Goal: Information Seeking & Learning: Find specific fact

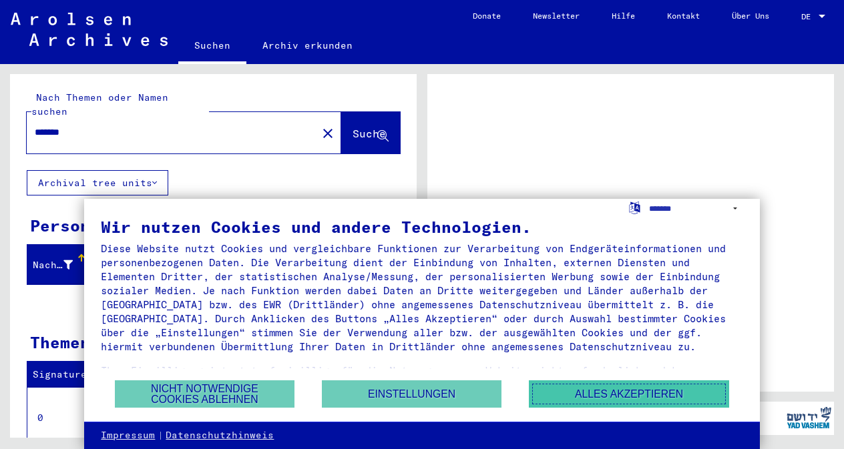
click at [573, 391] on button "Alles akzeptieren" at bounding box center [629, 394] width 200 height 27
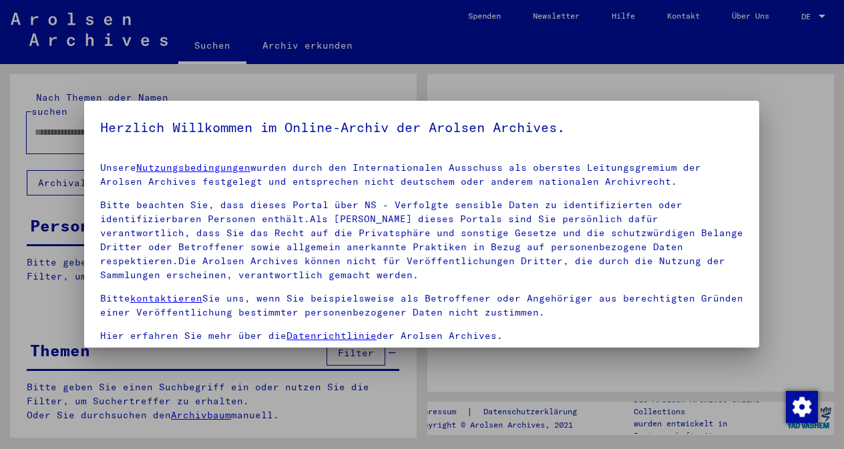
type input "*******"
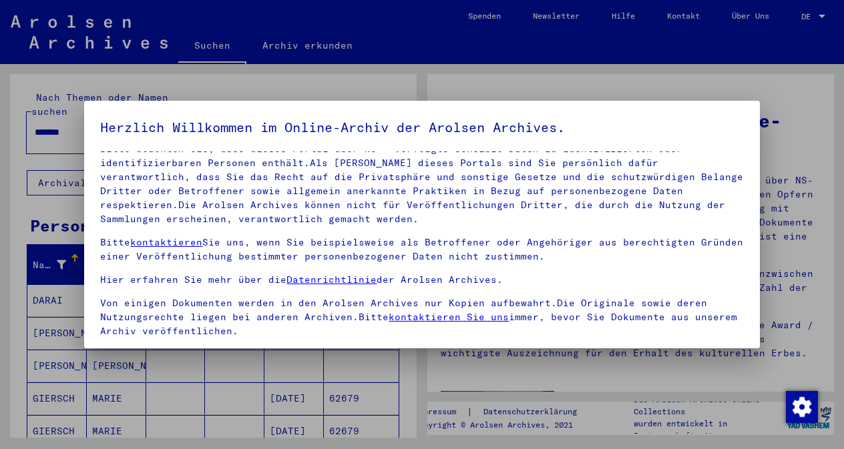
scroll to position [111, 0]
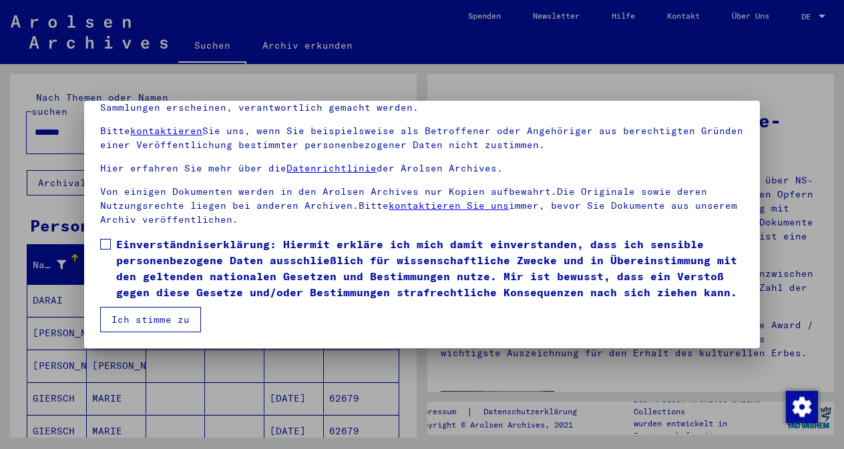
click at [160, 324] on button "Ich stimme zu" at bounding box center [150, 319] width 101 height 25
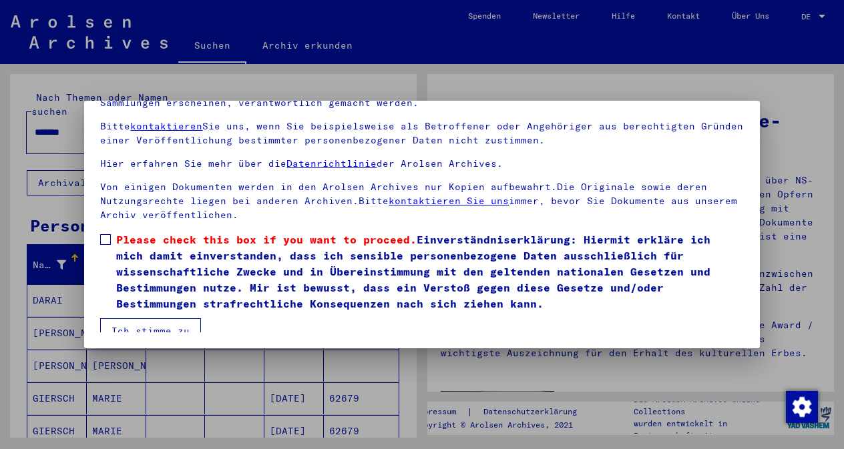
scroll to position [72, 0]
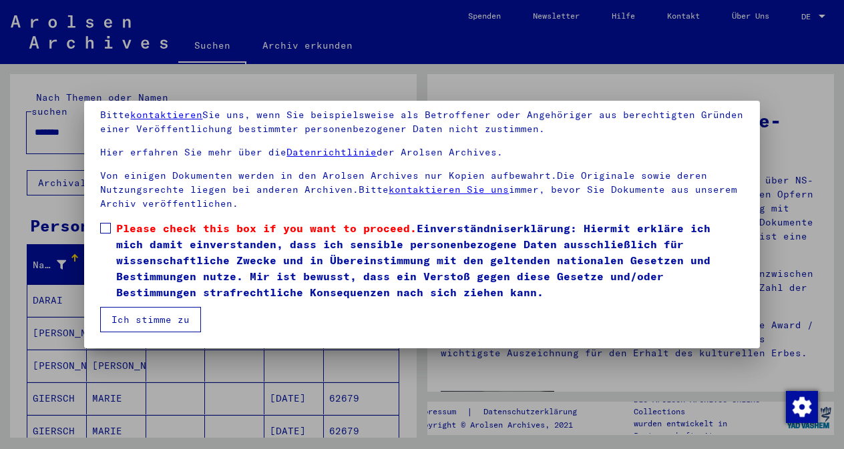
click at [103, 224] on span at bounding box center [105, 228] width 11 height 11
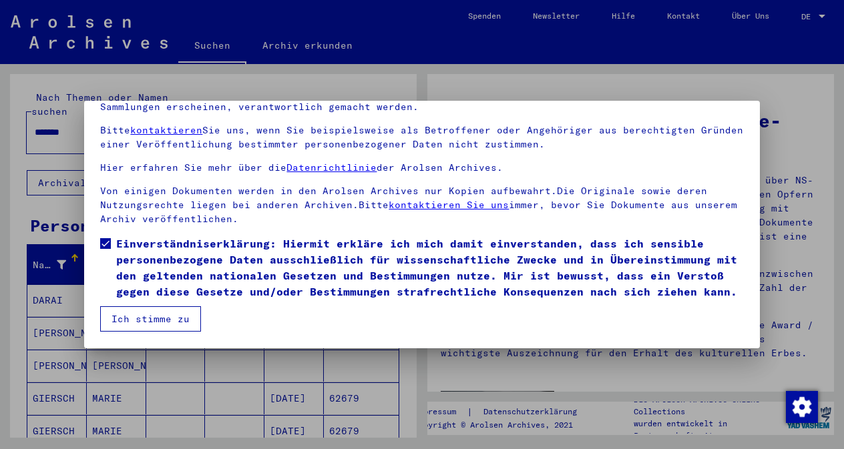
scroll to position [57, 0]
click at [157, 320] on button "Ich stimme zu" at bounding box center [150, 318] width 101 height 25
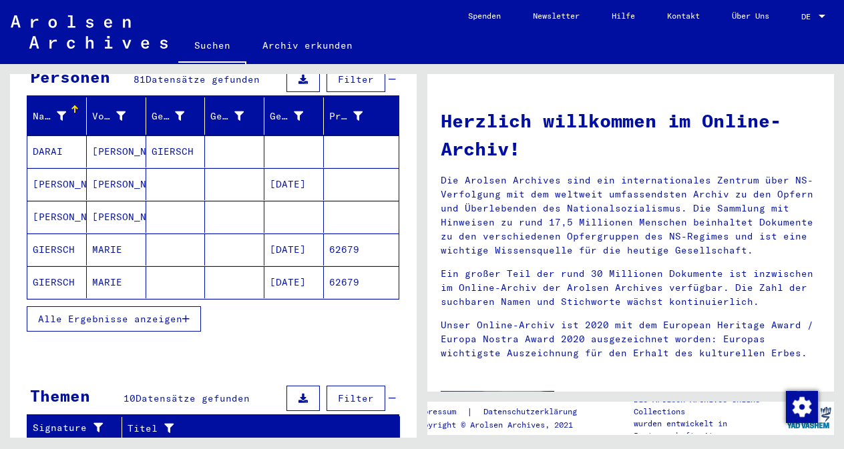
scroll to position [226, 0]
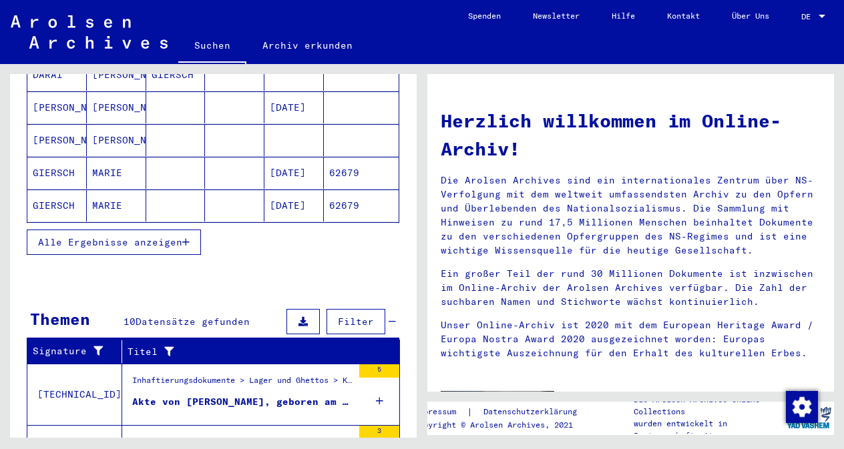
click at [144, 236] on span "Alle Ergebnisse anzeigen" at bounding box center [110, 242] width 144 height 12
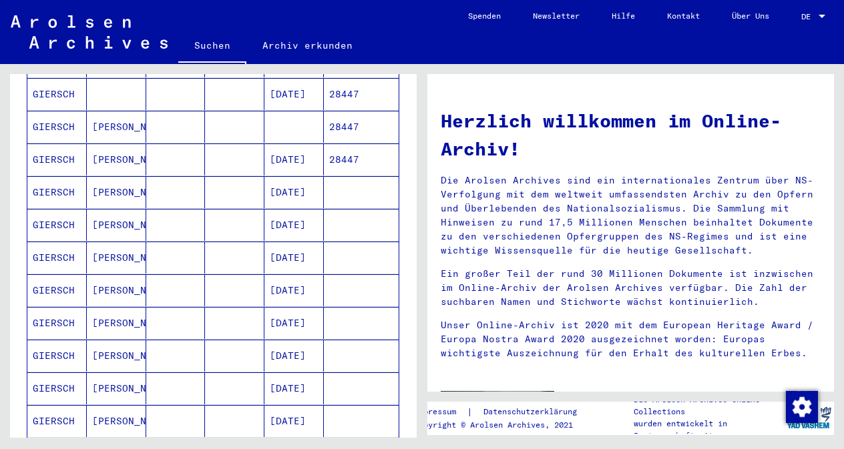
scroll to position [388, 0]
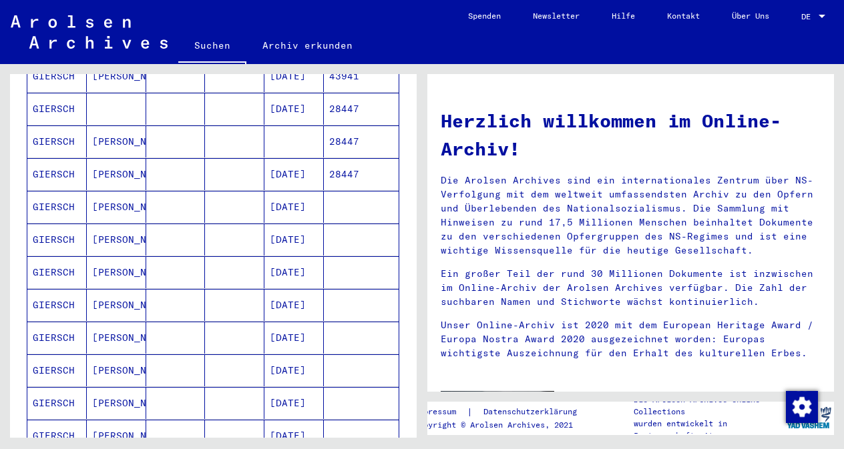
click at [57, 192] on mat-cell "GIERSCH" at bounding box center [56, 207] width 59 height 32
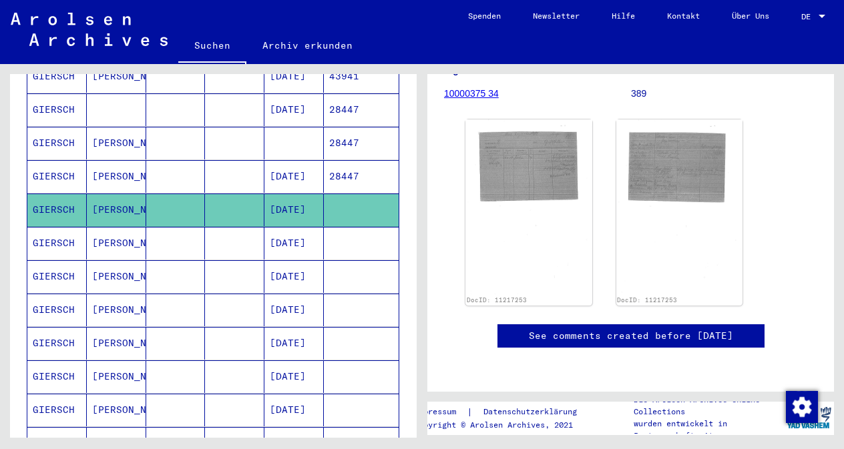
scroll to position [194, 0]
click at [532, 143] on img at bounding box center [528, 207] width 133 height 184
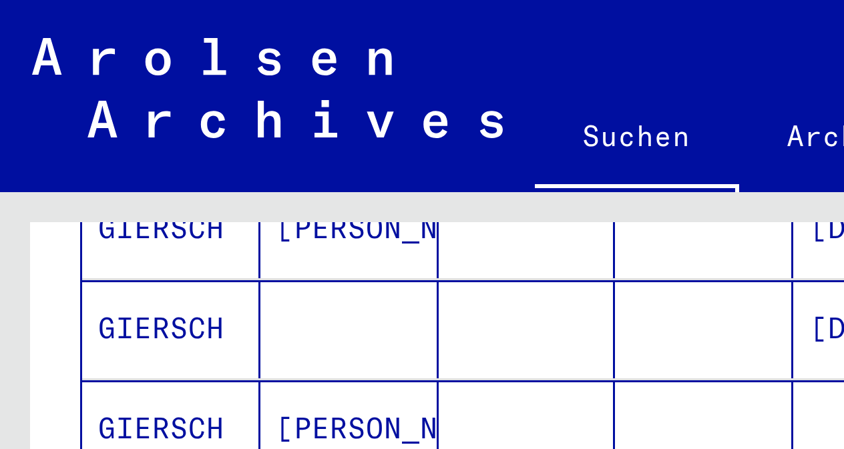
scroll to position [388, 0]
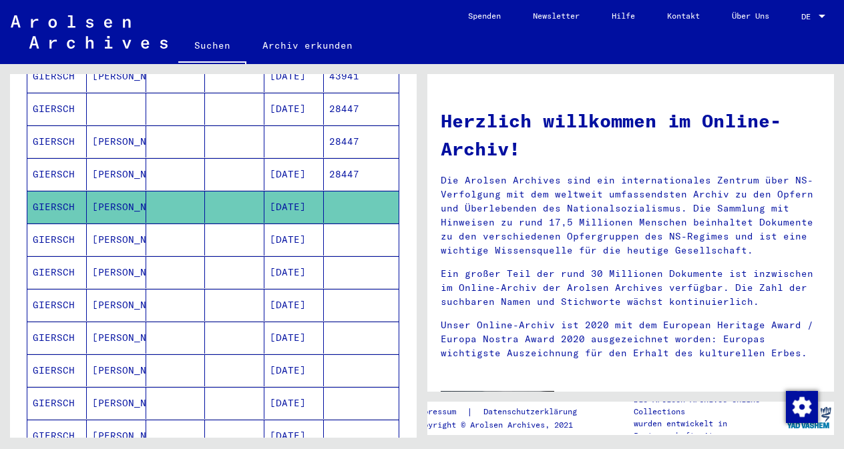
click at [190, 192] on mat-cell at bounding box center [175, 207] width 59 height 32
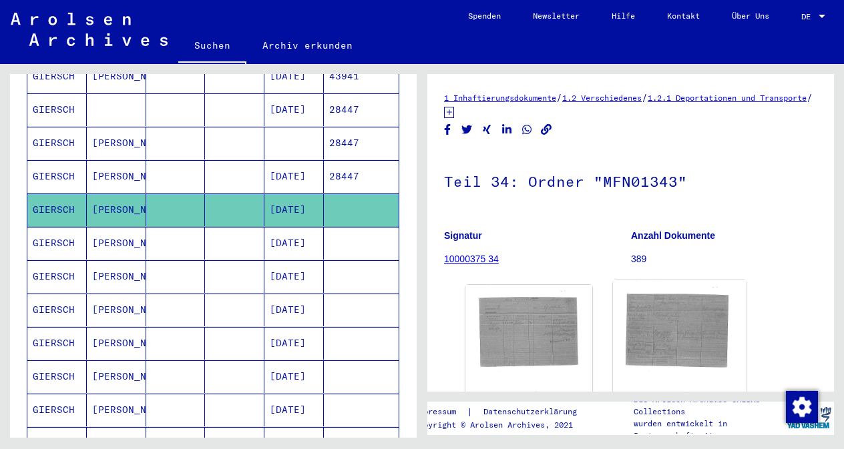
click at [675, 336] on img at bounding box center [679, 372] width 133 height 184
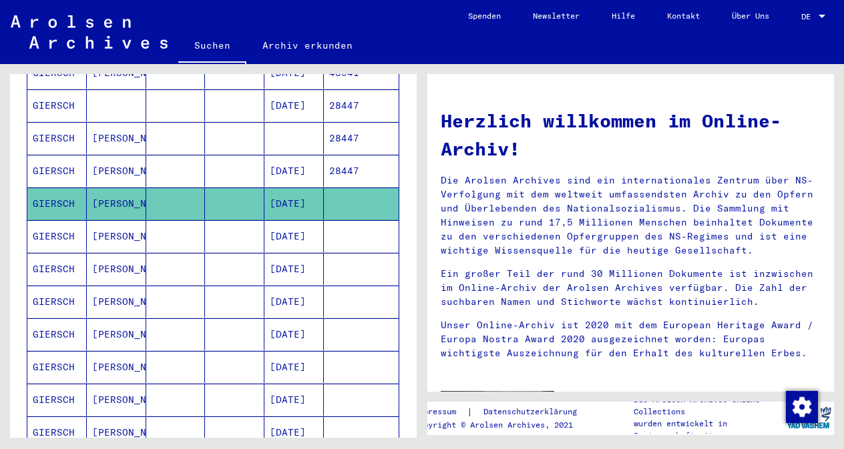
scroll to position [388, 0]
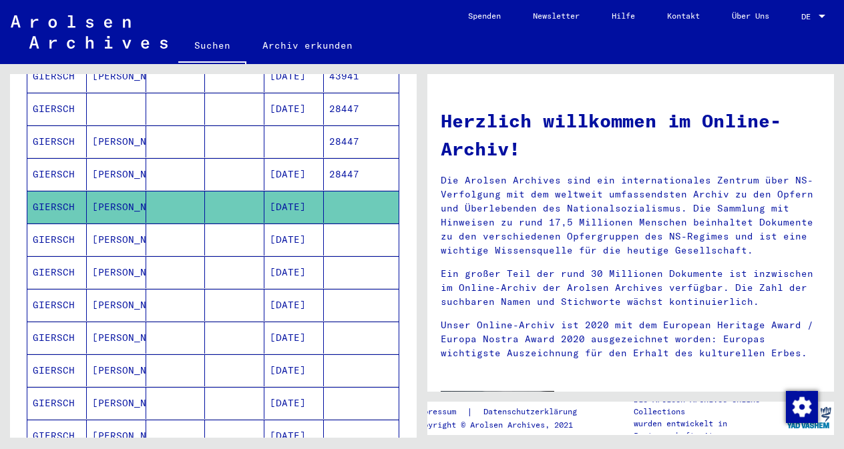
click at [361, 191] on mat-cell at bounding box center [361, 207] width 75 height 32
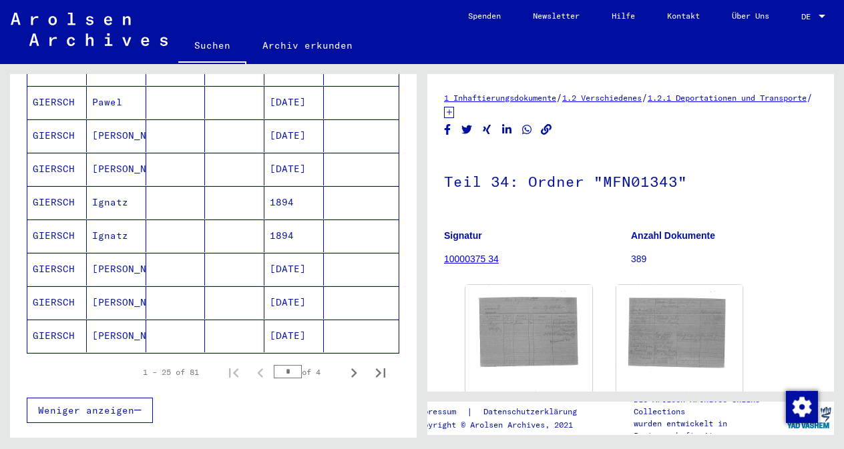
scroll to position [783, 0]
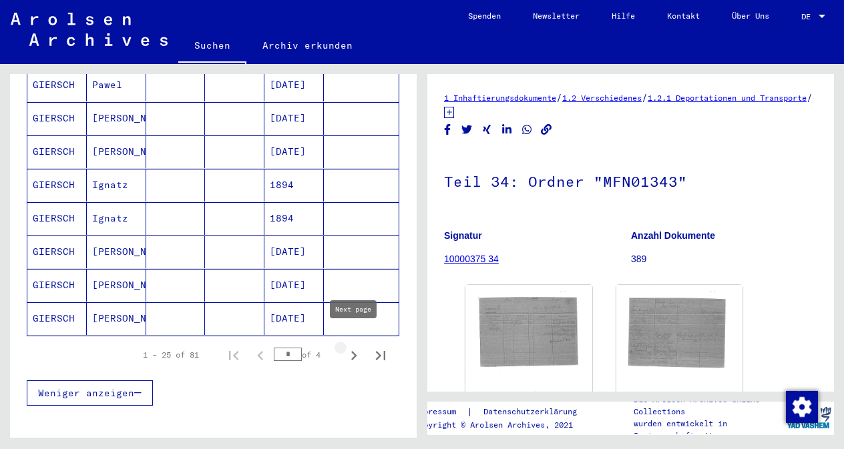
click at [355, 351] on icon "Next page" at bounding box center [354, 355] width 6 height 9
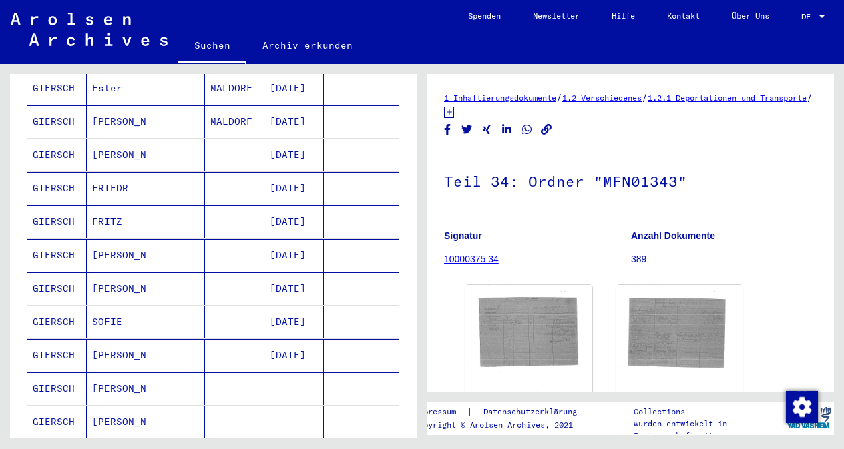
scroll to position [505, 0]
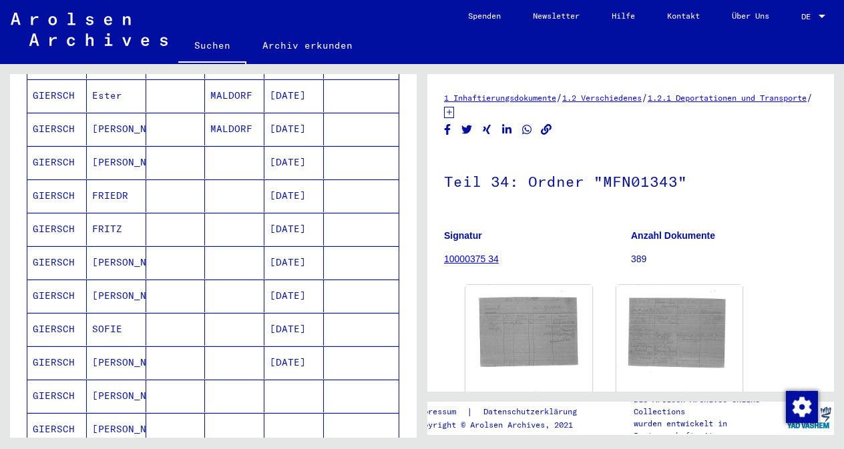
click at [54, 251] on mat-cell "GIERSCH" at bounding box center [56, 262] width 59 height 33
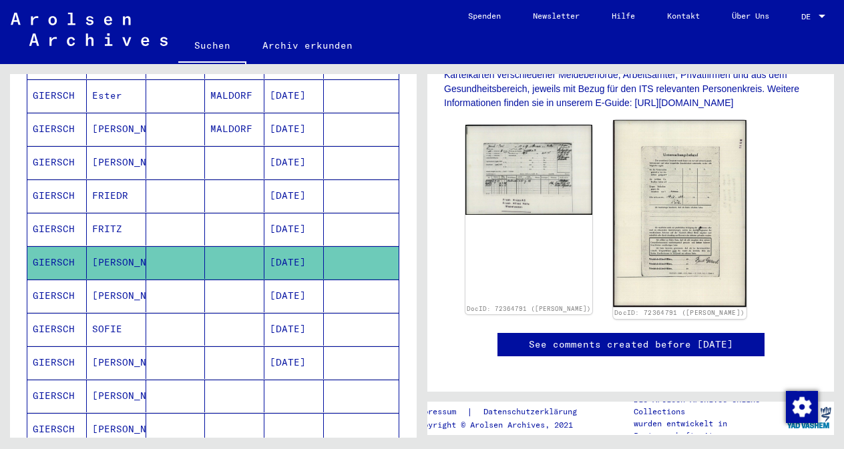
scroll to position [315, 0]
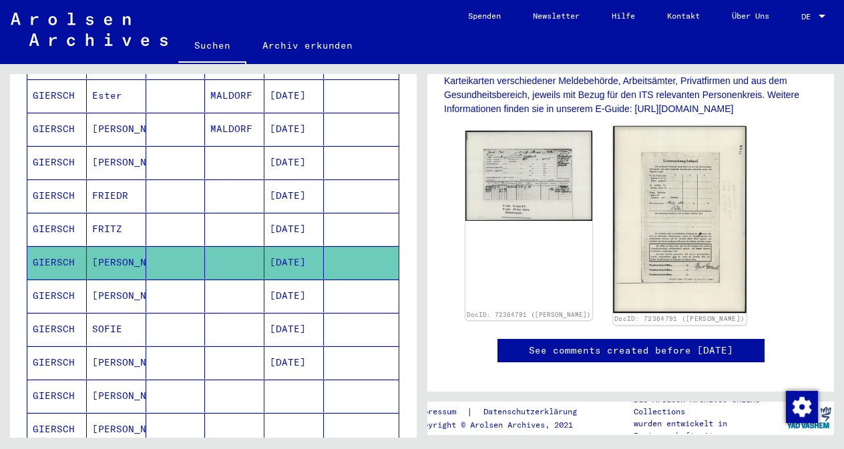
click at [640, 229] on img at bounding box center [679, 219] width 133 height 187
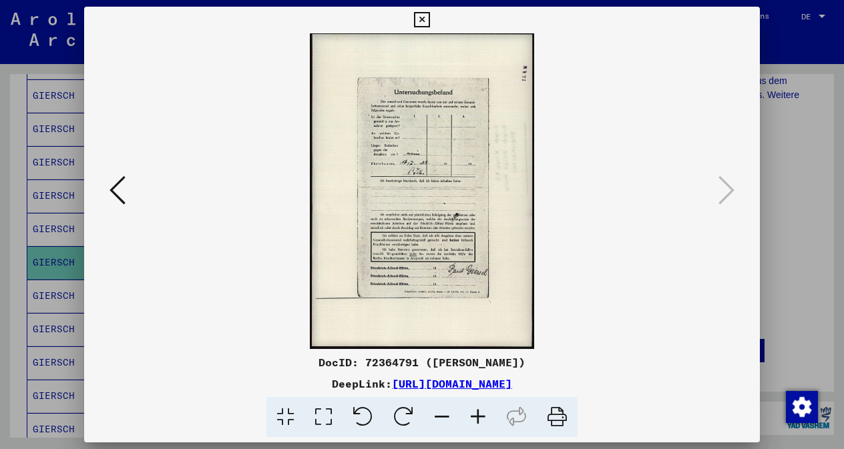
click at [797, 211] on div at bounding box center [422, 224] width 844 height 449
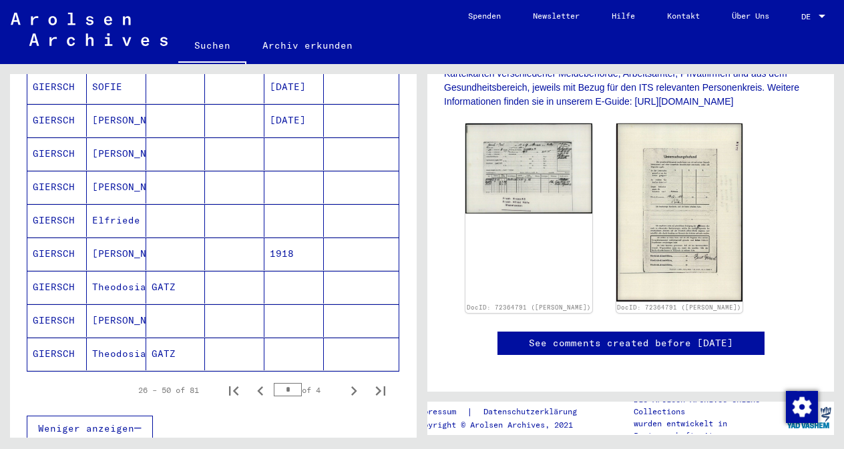
scroll to position [750, 0]
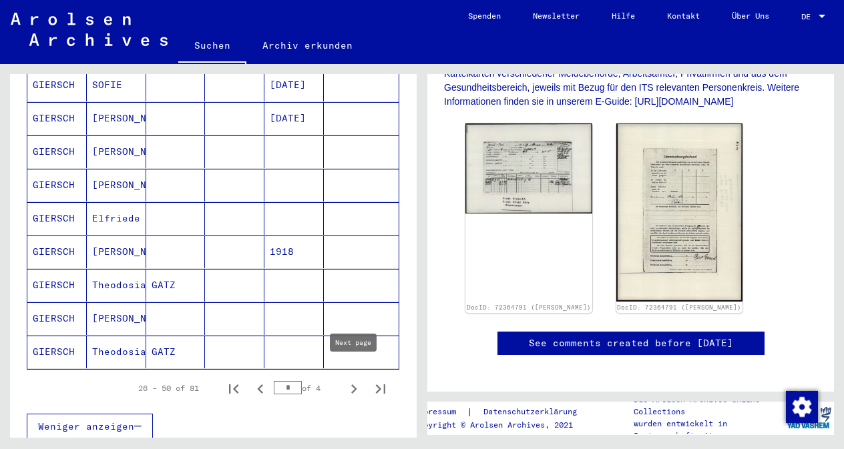
click at [350, 380] on icon "Next page" at bounding box center [353, 389] width 19 height 19
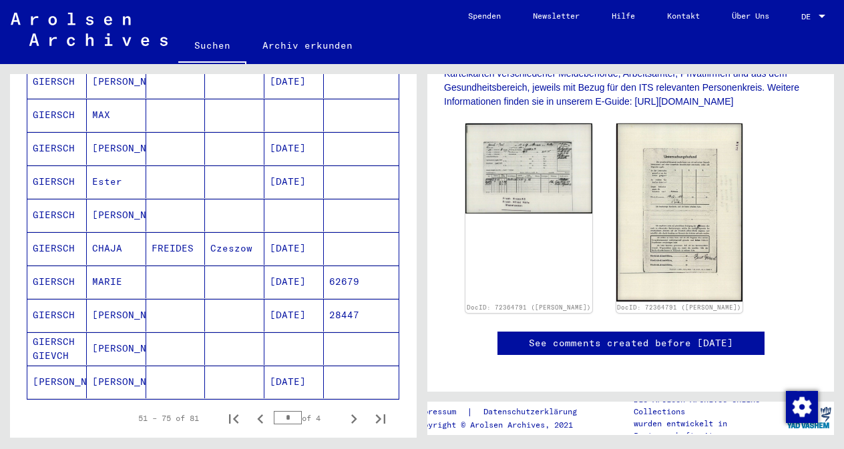
scroll to position [734, 0]
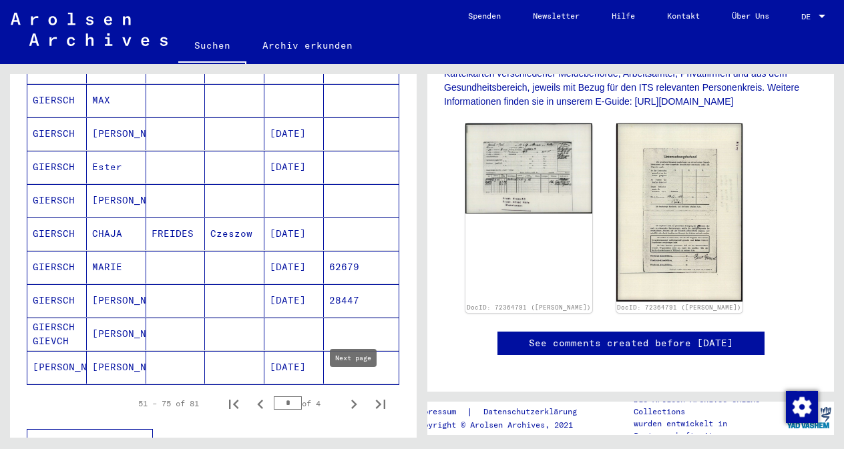
click at [354, 400] on icon "Next page" at bounding box center [354, 404] width 6 height 9
type input "*"
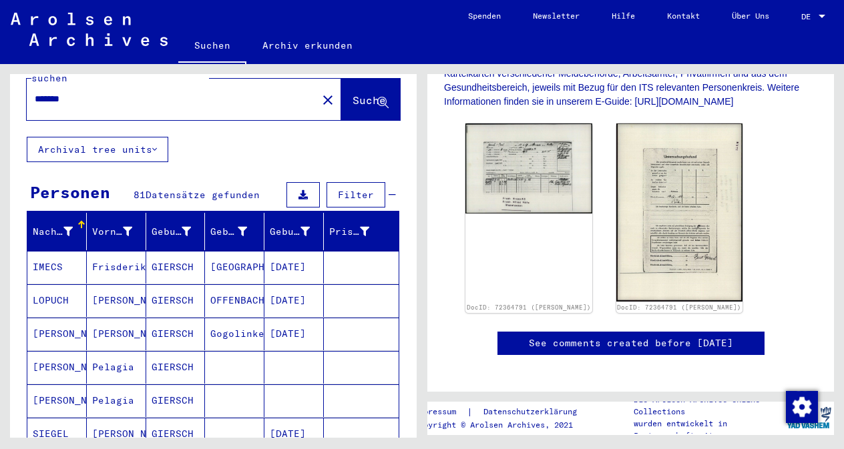
scroll to position [10, 0]
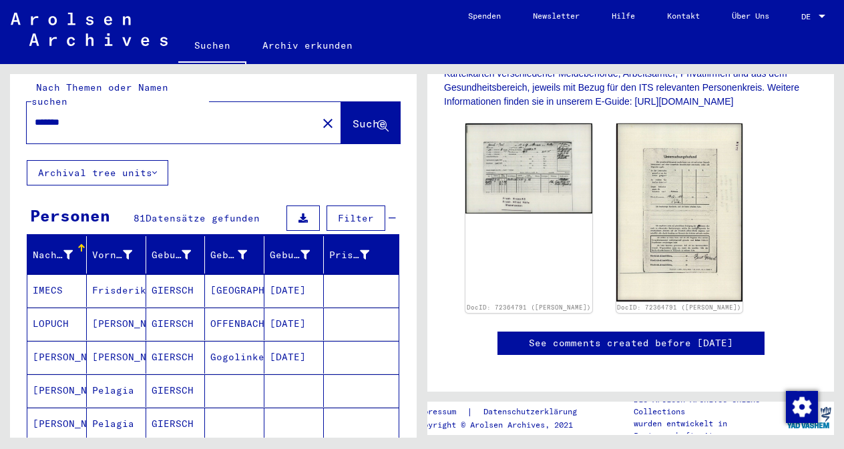
drag, startPoint x: 165, startPoint y: 108, endPoint x: 44, endPoint y: 95, distance: 121.5
click at [44, 107] on div "*******" at bounding box center [168, 122] width 282 height 30
click at [354, 117] on span "Suche" at bounding box center [368, 123] width 33 height 13
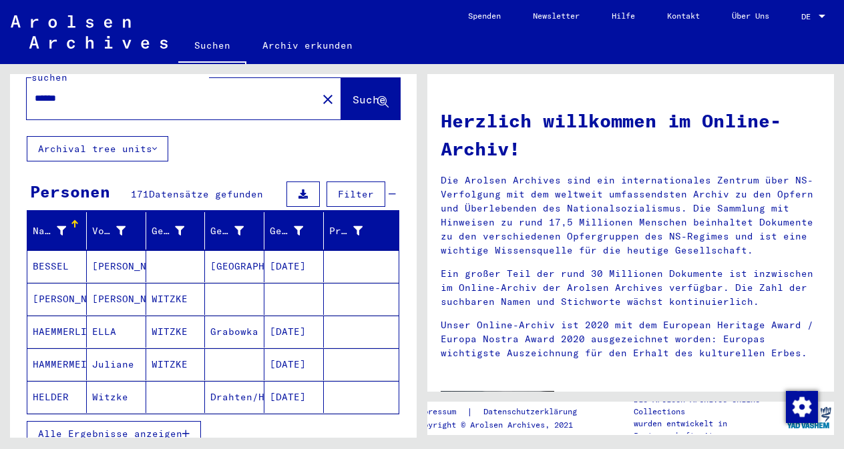
scroll to position [37, 0]
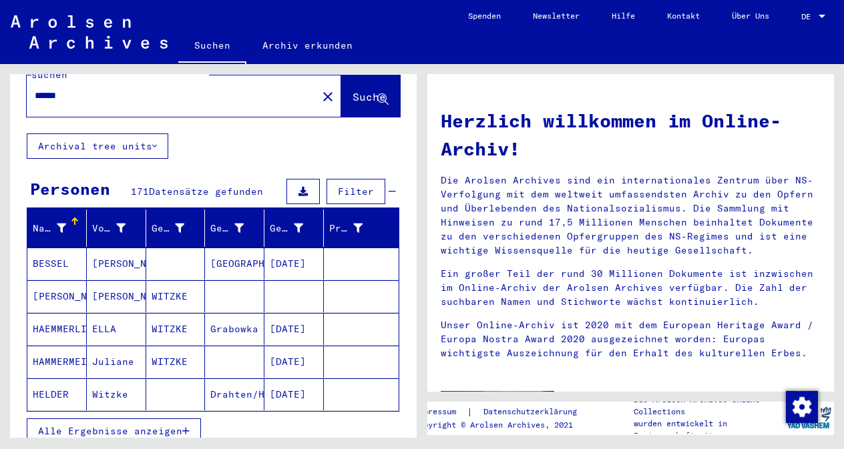
click at [125, 284] on mat-cell "[PERSON_NAME]" at bounding box center [116, 296] width 59 height 32
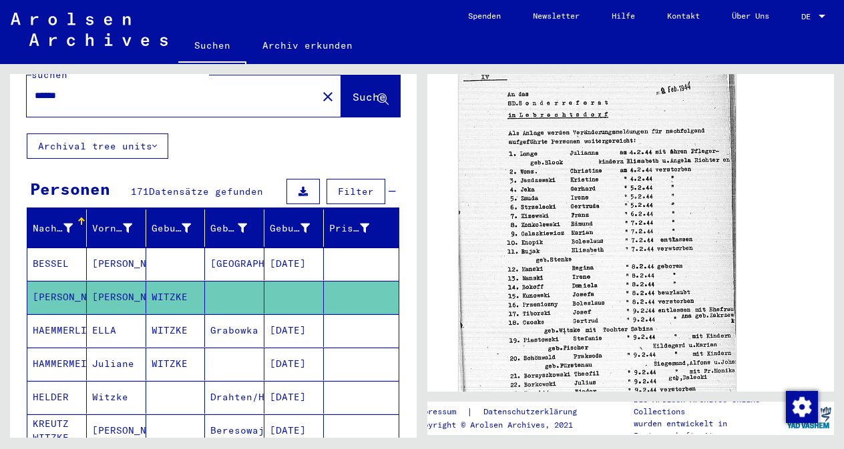
scroll to position [415, 0]
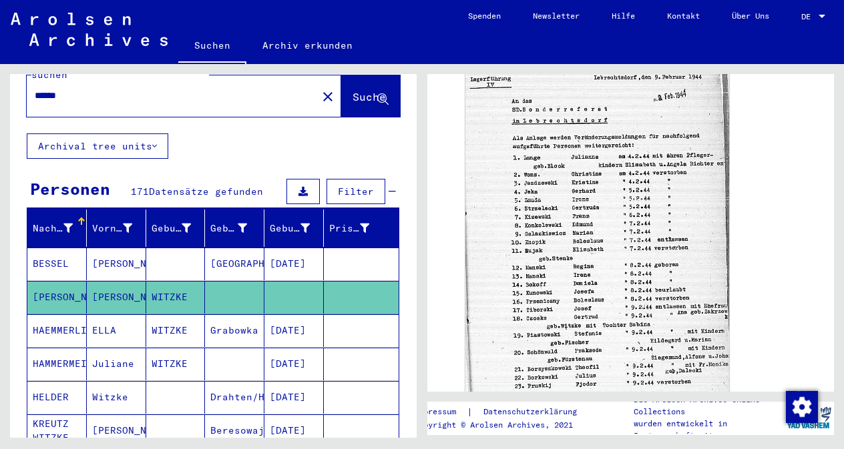
click at [109, 324] on mat-cell "ELLA" at bounding box center [116, 330] width 59 height 33
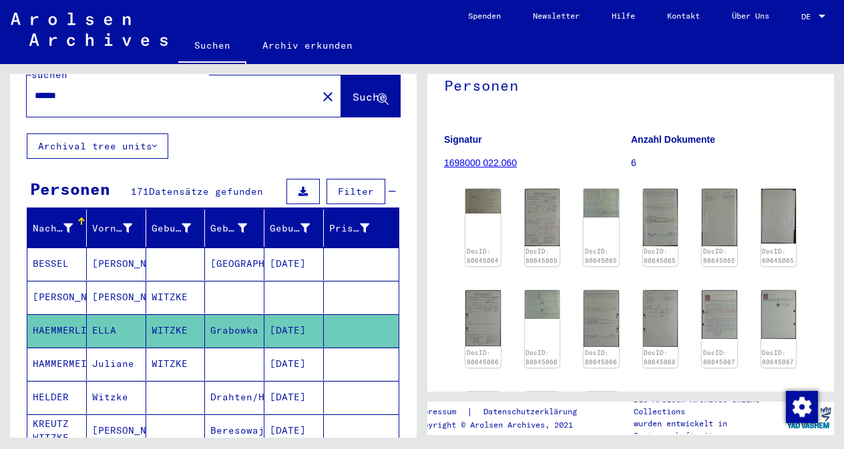
scroll to position [178, 0]
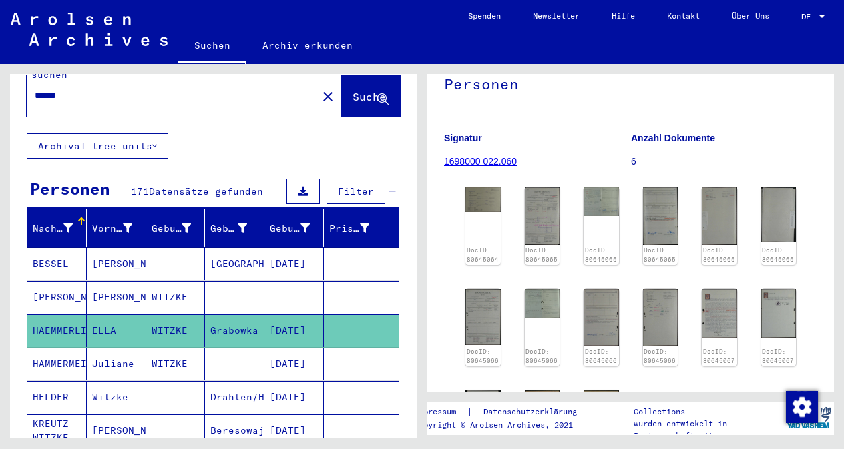
click at [144, 349] on mat-cell "Juliane" at bounding box center [116, 364] width 59 height 33
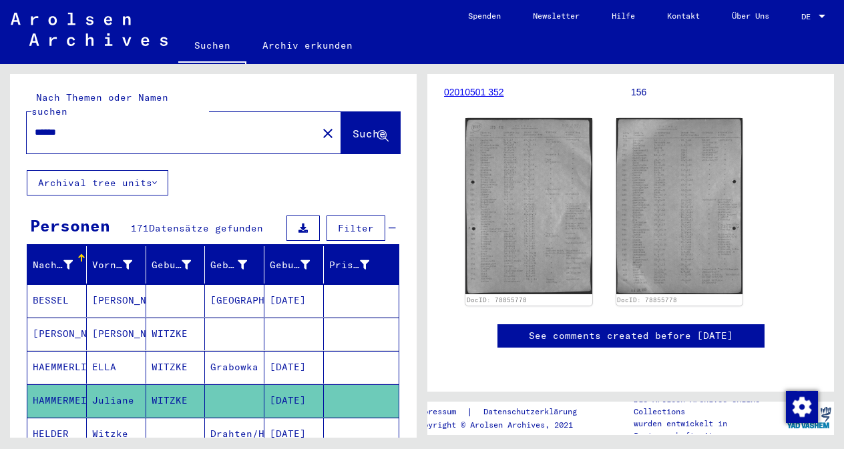
click at [86, 126] on input "******" at bounding box center [172, 133] width 274 height 14
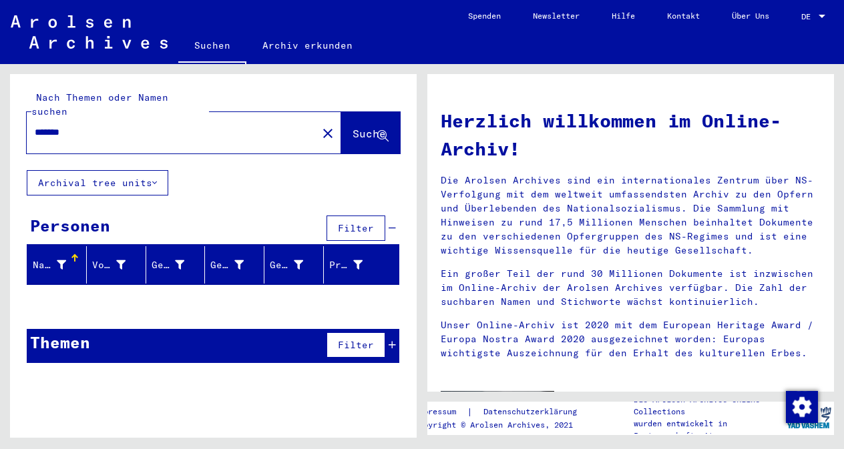
drag, startPoint x: 86, startPoint y: 116, endPoint x: 10, endPoint y: 99, distance: 78.1
click at [10, 99] on div "Nach Themen oder Namen suchen ******* close Suche" at bounding box center [213, 122] width 407 height 96
click at [369, 127] on span "Suche" at bounding box center [368, 133] width 33 height 13
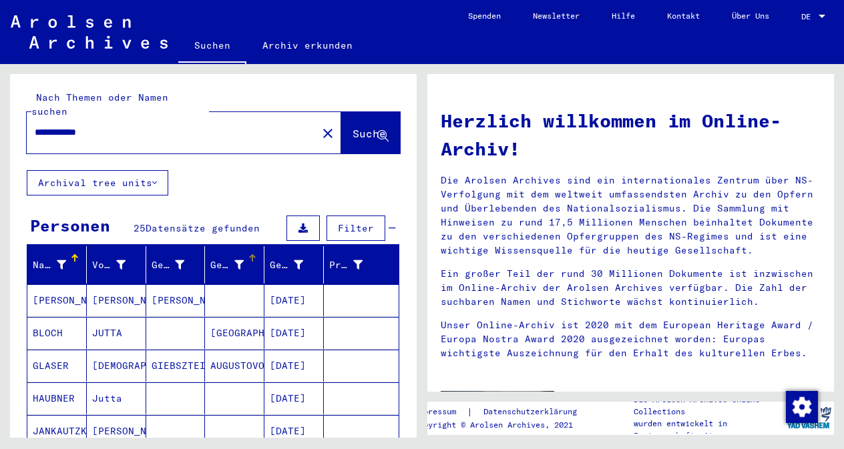
scroll to position [37, 0]
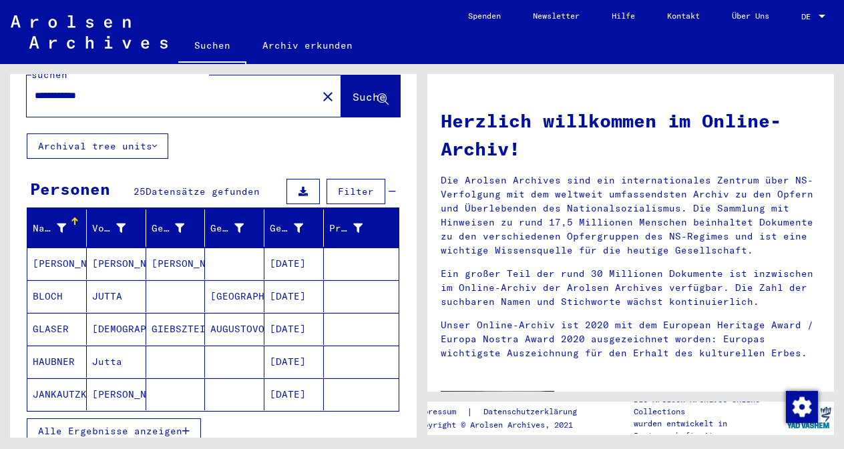
click at [132, 284] on mat-cell "JUTTA" at bounding box center [116, 296] width 59 height 32
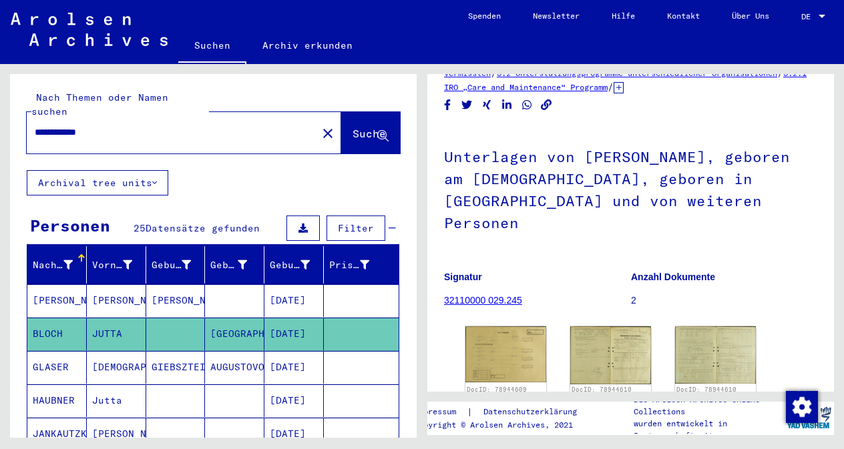
drag, startPoint x: 71, startPoint y: 79, endPoint x: 9, endPoint y: 87, distance: 62.0
click at [10, 87] on div "**********" at bounding box center [213, 122] width 407 height 96
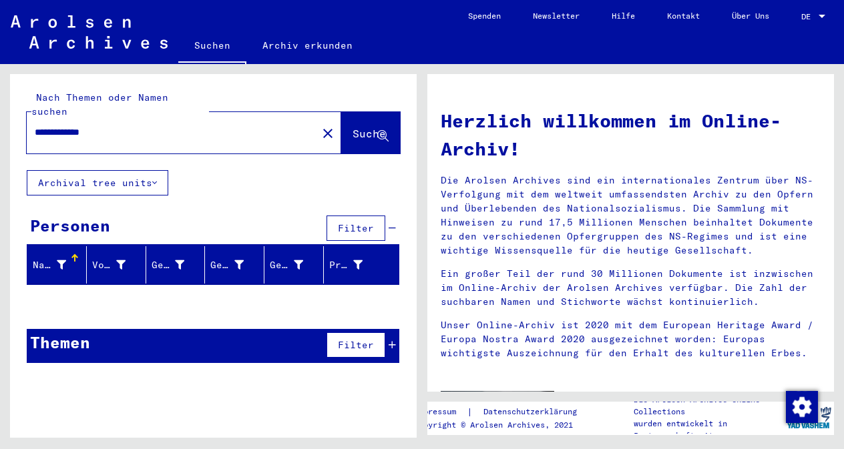
drag, startPoint x: 82, startPoint y: 119, endPoint x: 133, endPoint y: 115, distance: 50.8
click at [133, 126] on input "**********" at bounding box center [168, 133] width 266 height 14
click at [366, 127] on span "Suche" at bounding box center [368, 133] width 33 height 13
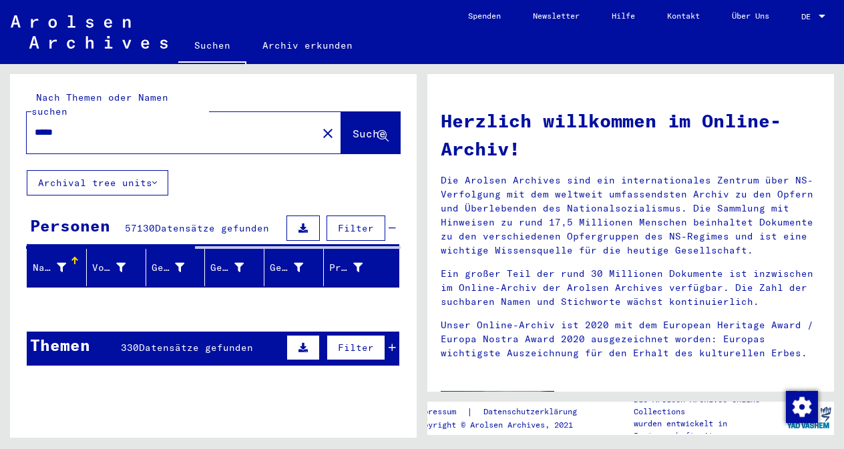
click at [185, 126] on input "*****" at bounding box center [168, 133] width 266 height 14
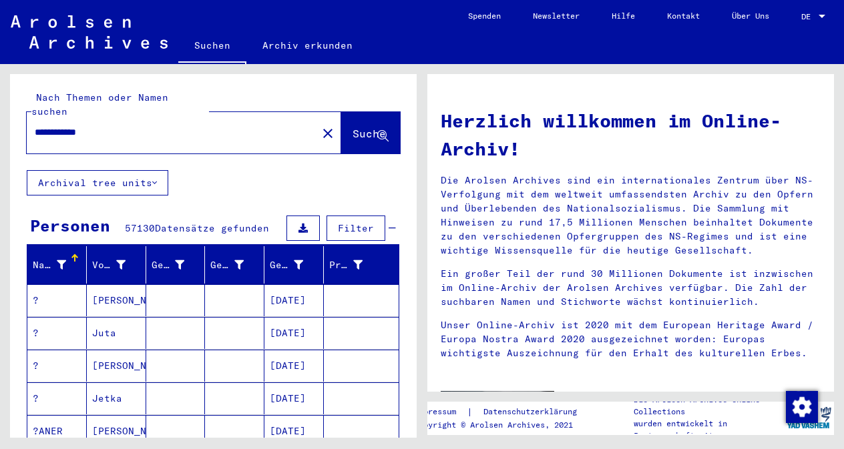
click at [373, 127] on span "Suche" at bounding box center [368, 133] width 33 height 13
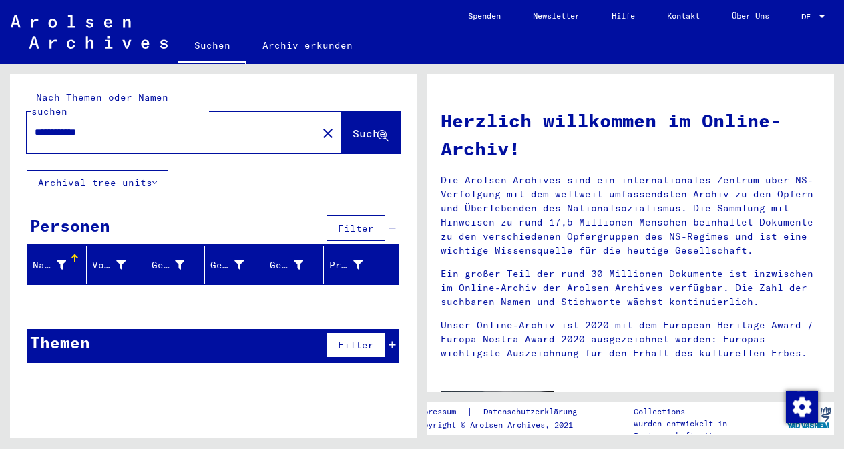
drag, startPoint x: 73, startPoint y: 113, endPoint x: 0, endPoint y: 120, distance: 73.1
click at [0, 120] on div "**********" at bounding box center [211, 251] width 422 height 374
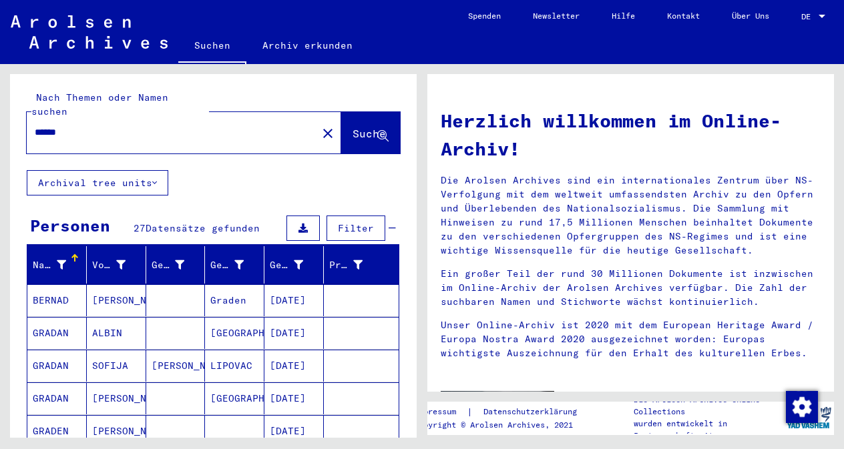
drag, startPoint x: 89, startPoint y: 119, endPoint x: 5, endPoint y: 107, distance: 85.6
click at [5, 107] on div "Nach Themen oder Namen suchen ****** close Suche Archival tree units Personen 2…" at bounding box center [211, 251] width 422 height 374
click at [226, 192] on div "Nach Themen oder Namen suchen ****** close Suche Archival tree units Personen 2…" at bounding box center [213, 325] width 407 height 502
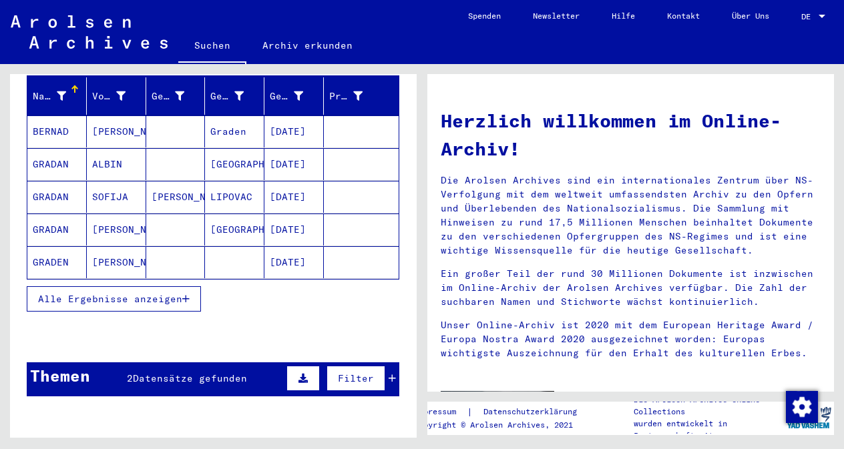
scroll to position [222, 0]
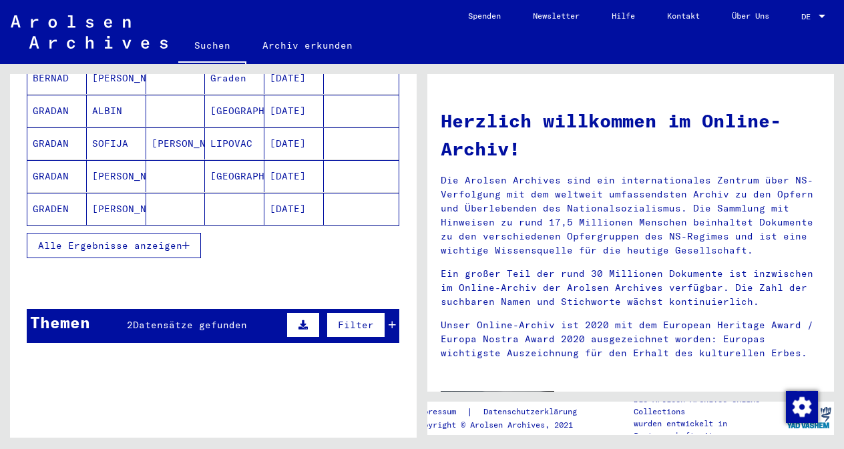
click at [152, 240] on span "Alle Ergebnisse anzeigen" at bounding box center [110, 246] width 144 height 12
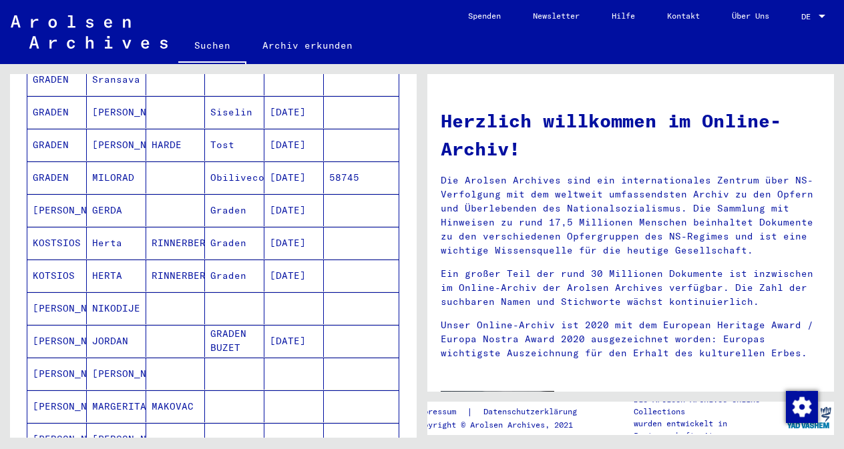
scroll to position [517, 0]
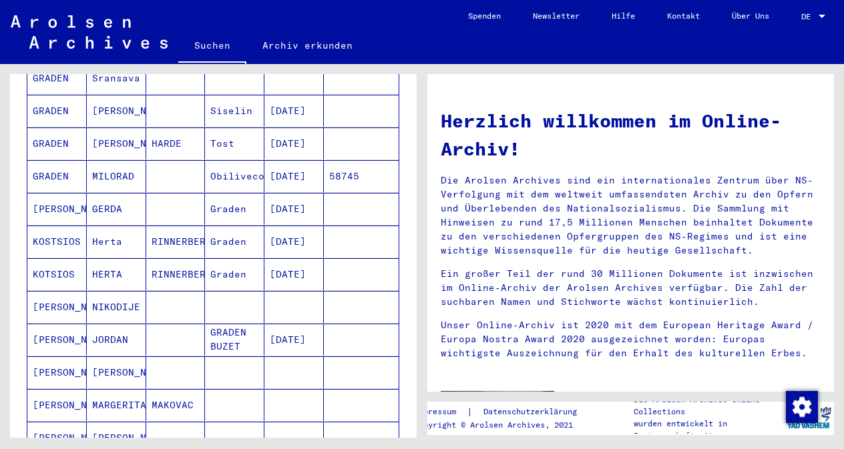
click at [177, 226] on mat-cell "RINNERBERGER" at bounding box center [175, 242] width 59 height 32
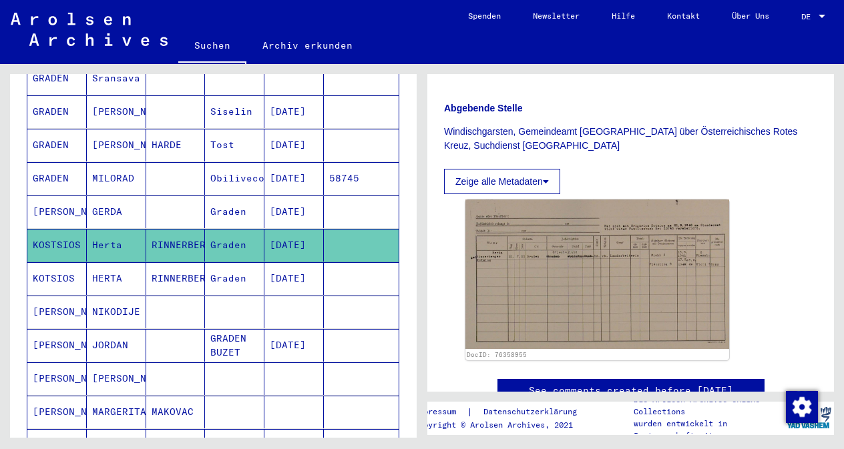
scroll to position [350, 0]
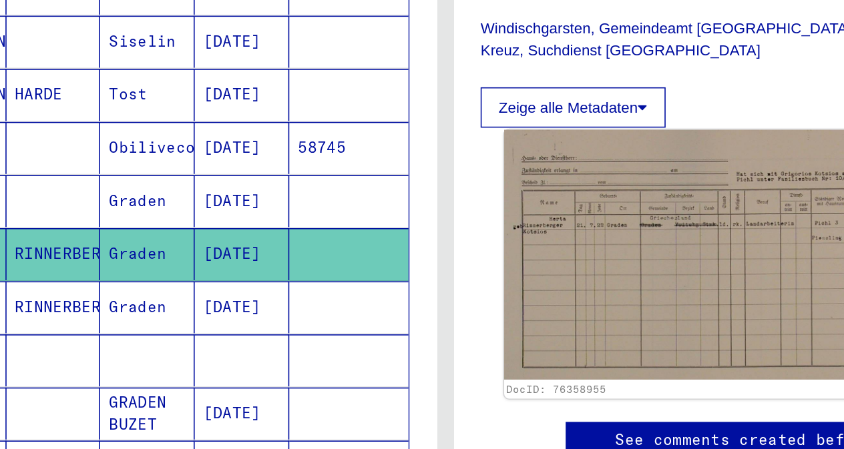
click at [488, 232] on img at bounding box center [597, 245] width 277 height 157
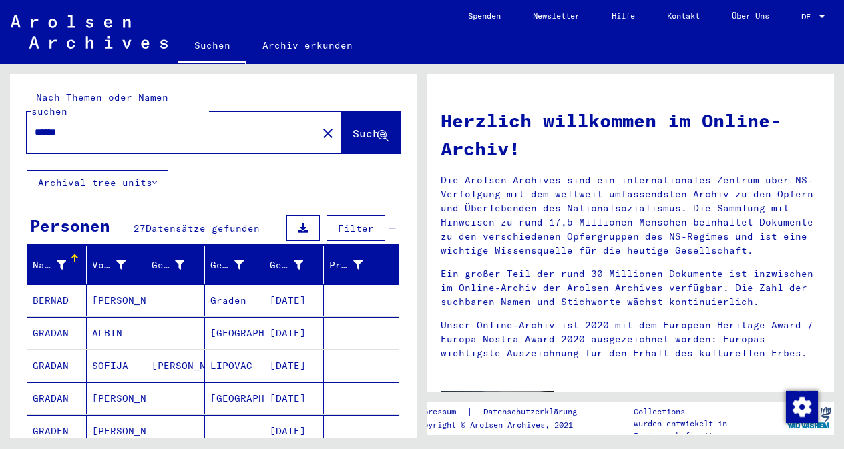
click at [93, 126] on input "******" at bounding box center [168, 133] width 266 height 14
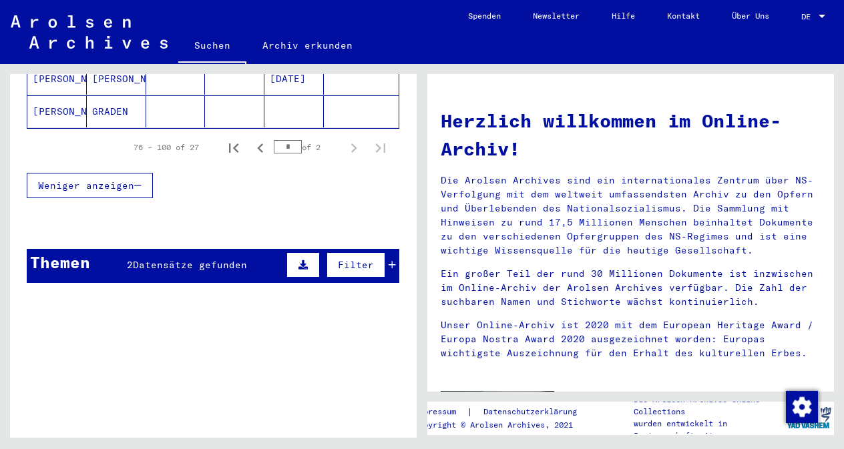
scroll to position [981, 0]
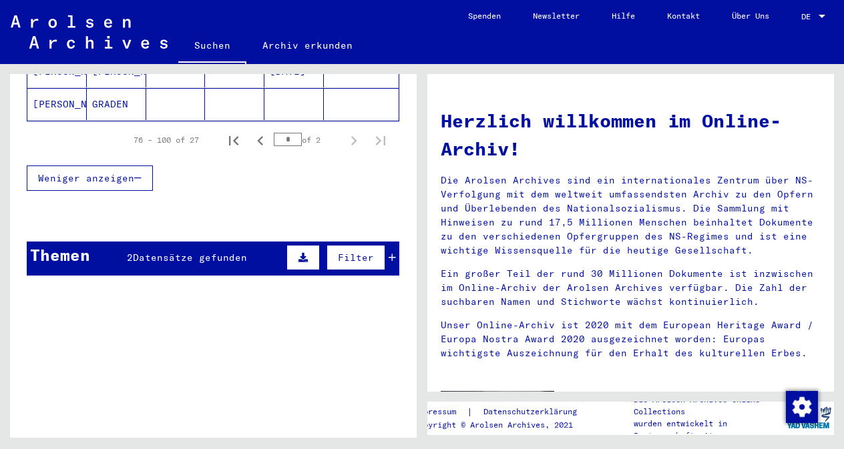
click at [227, 252] on span "Datensätze gefunden" at bounding box center [190, 258] width 114 height 12
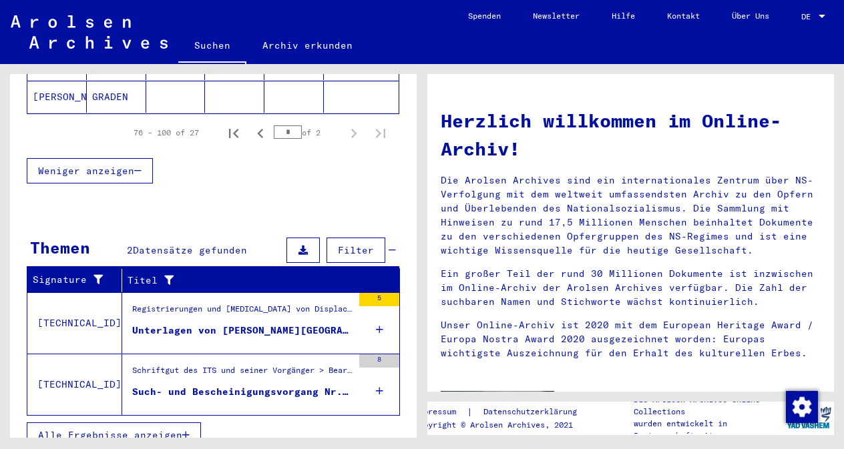
scroll to position [992, 0]
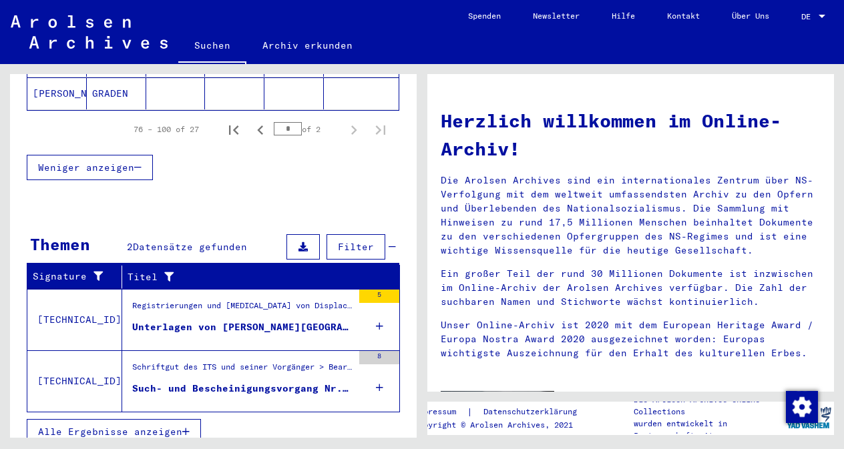
click at [280, 320] on div "Unterlagen von [PERSON_NAME][GEOGRAPHIC_DATA], geboren am [DEMOGRAPHIC_DATA], g…" at bounding box center [242, 327] width 220 height 14
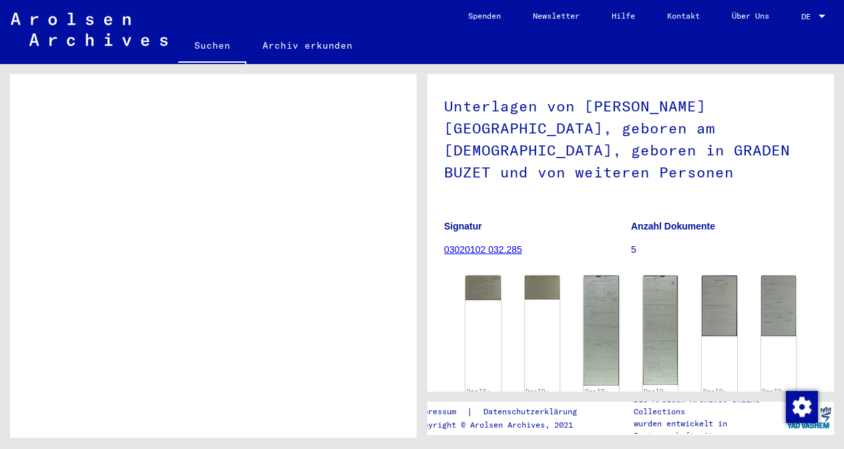
scroll to position [87, 0]
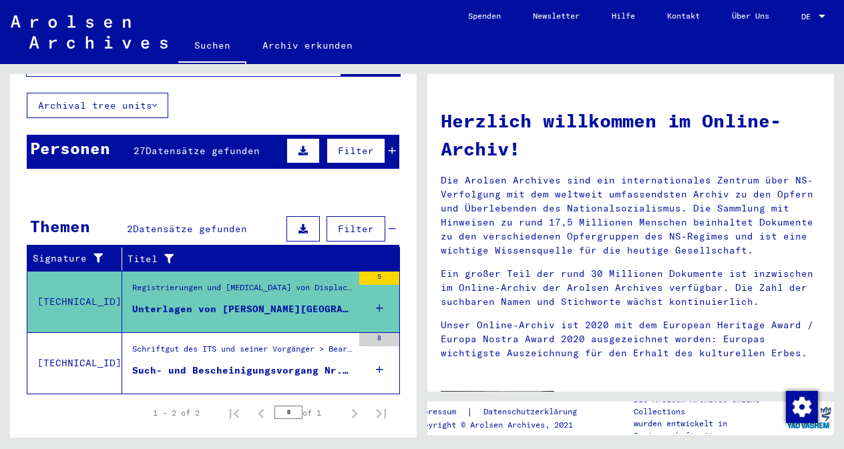
scroll to position [79, 0]
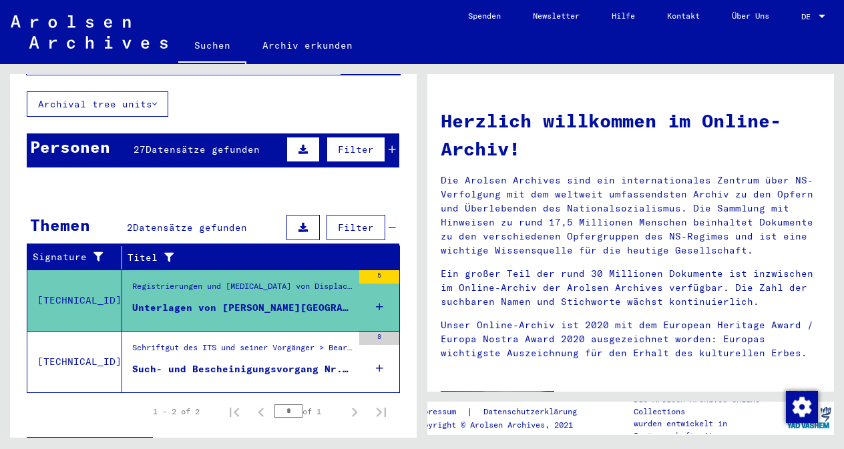
click at [230, 342] on div "Schriftgut des ITS und seiner Vorgänger > Bearbeitung von Anfragen > Fallbezoge…" at bounding box center [242, 351] width 220 height 19
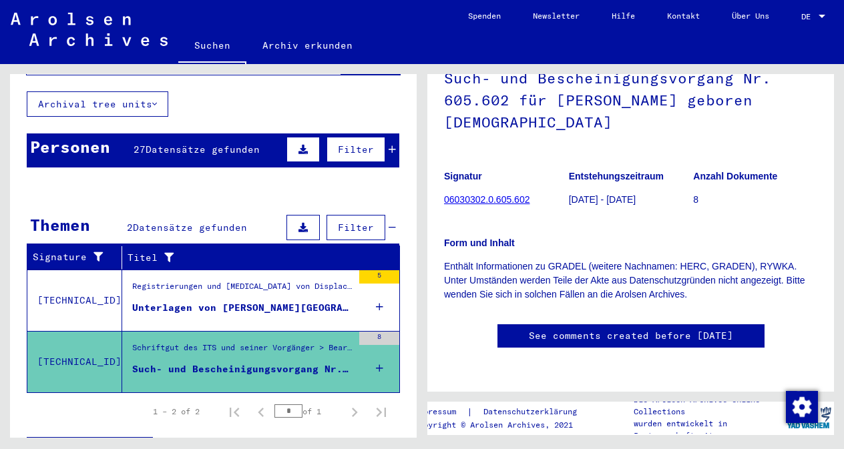
scroll to position [366, 0]
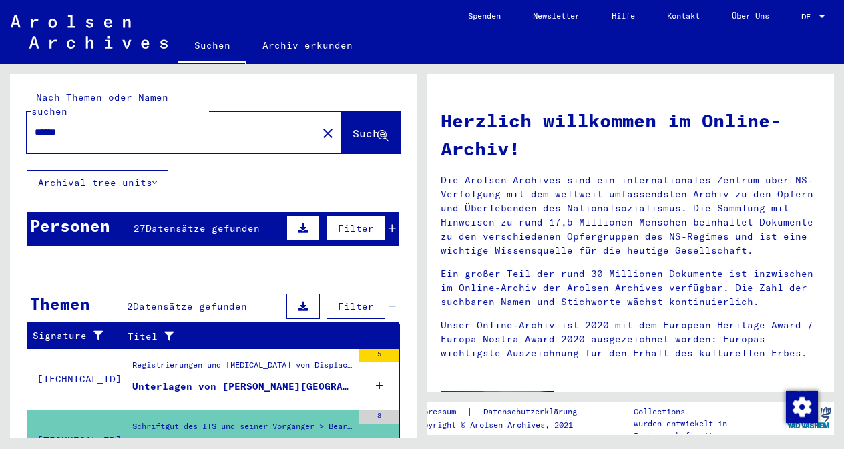
drag, startPoint x: 80, startPoint y: 117, endPoint x: 15, endPoint y: 111, distance: 65.7
click at [15, 111] on div "Nach Themen oder Namen suchen ****** close Suche" at bounding box center [213, 122] width 407 height 96
type input "*******"
click at [358, 127] on span "Suche" at bounding box center [368, 133] width 33 height 13
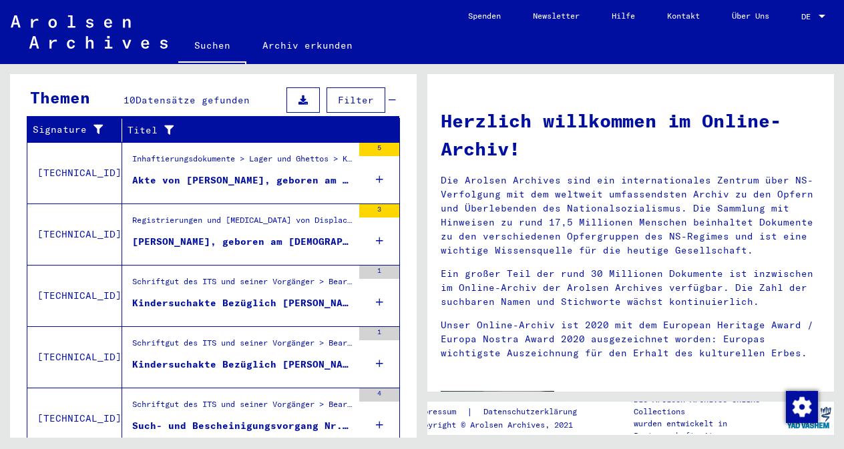
scroll to position [244, 0]
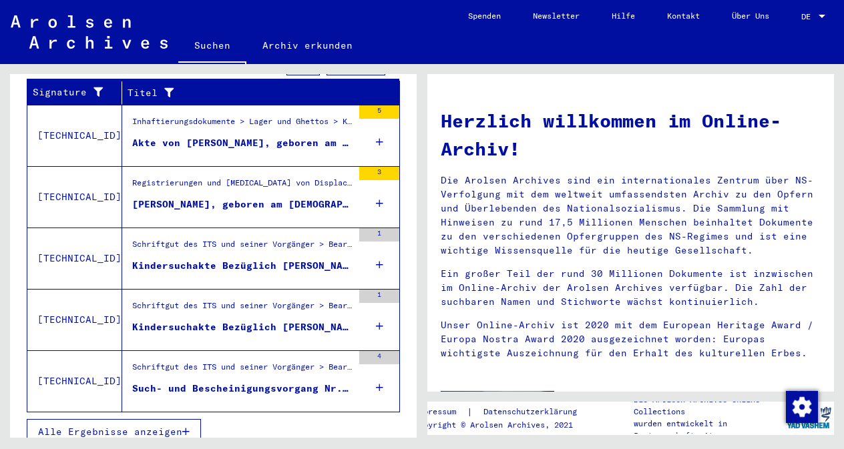
click at [109, 424] on button "Alle Ergebnisse anzeigen" at bounding box center [114, 431] width 174 height 25
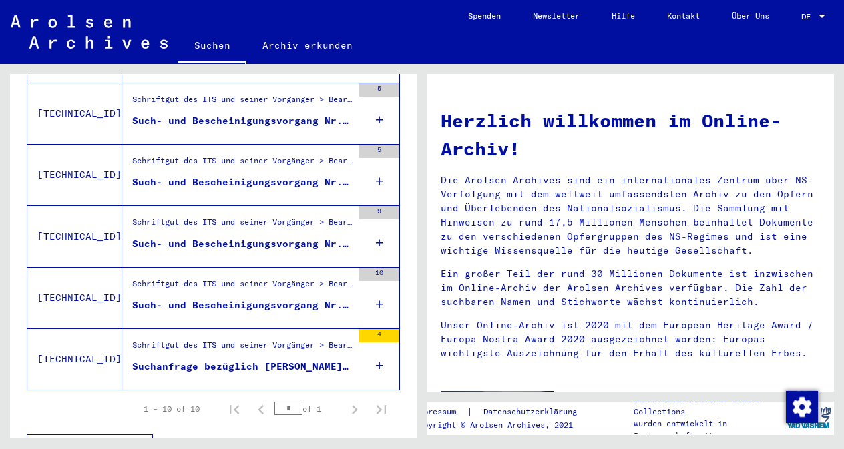
scroll to position [588, 0]
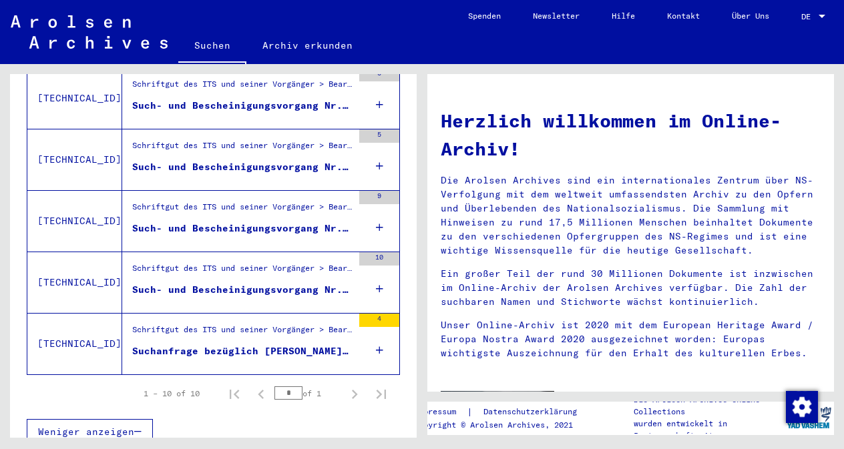
click at [250, 283] on div "Such- und Bescheinigungsvorgang Nr. 519.893 für [PERSON_NAME], [GEOGRAPHIC_DATA…" at bounding box center [242, 290] width 220 height 14
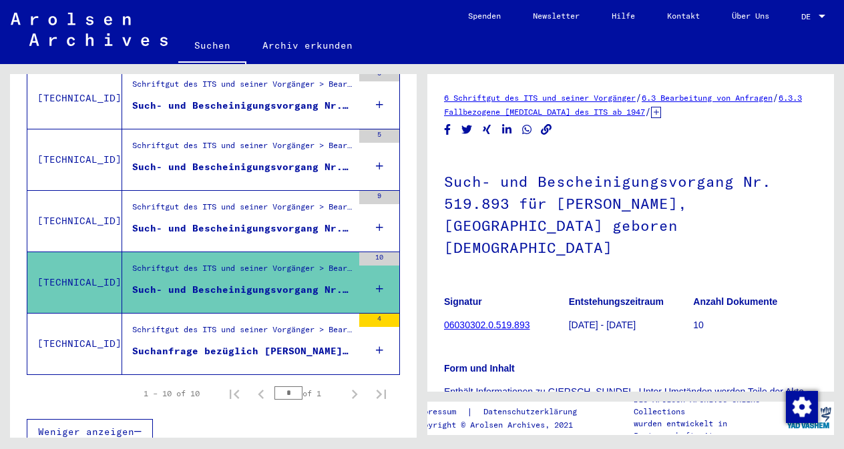
click at [261, 222] on div "Such- und Bescheinigungsvorgang Nr. 314.881 für [PERSON_NAME] geboren [DEMOGRAP…" at bounding box center [242, 229] width 220 height 14
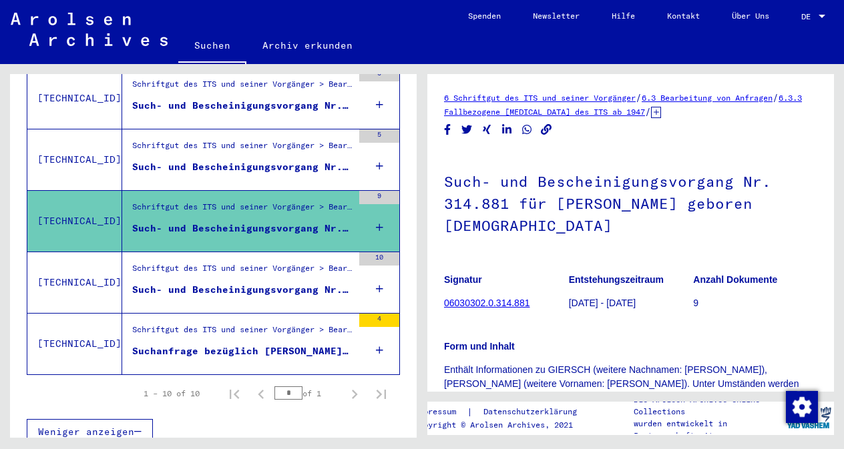
click at [253, 144] on figure "Schriftgut des ITS und seiner Vorgänger > Bearbeitung von Anfragen > Fallbezoge…" at bounding box center [242, 150] width 220 height 20
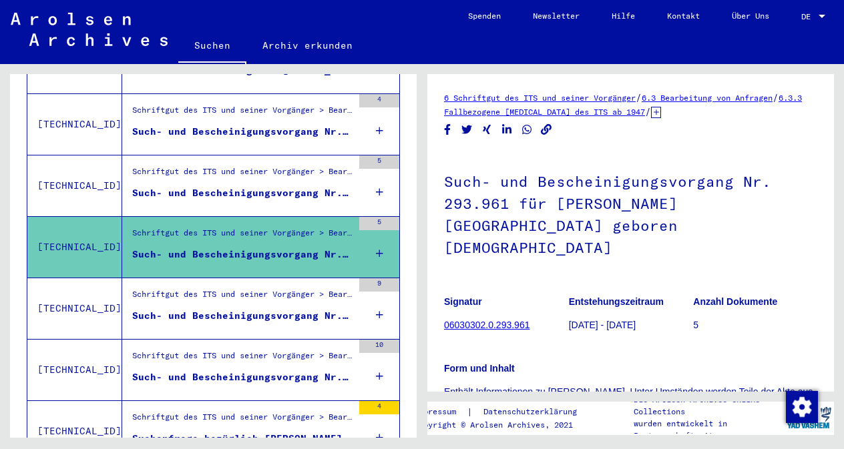
scroll to position [480, 0]
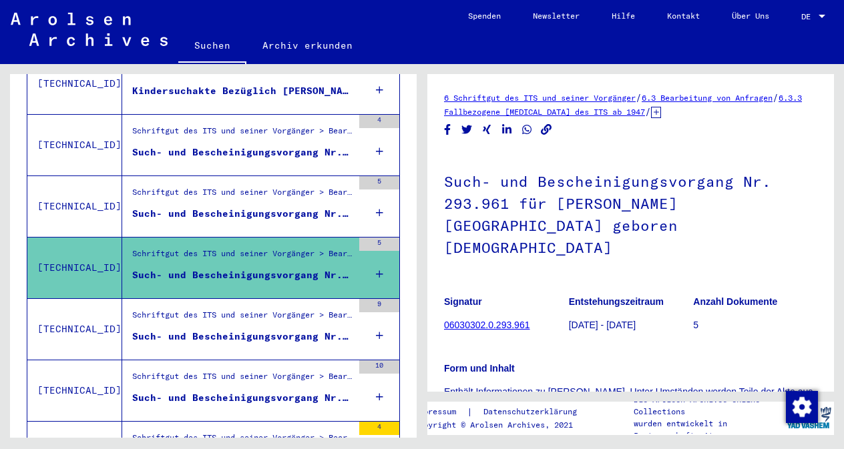
click at [244, 207] on div "Such- und Bescheinigungsvorgang Nr. 1.328.306 für [PERSON_NAME] geboren [DEMOGR…" at bounding box center [242, 214] width 220 height 14
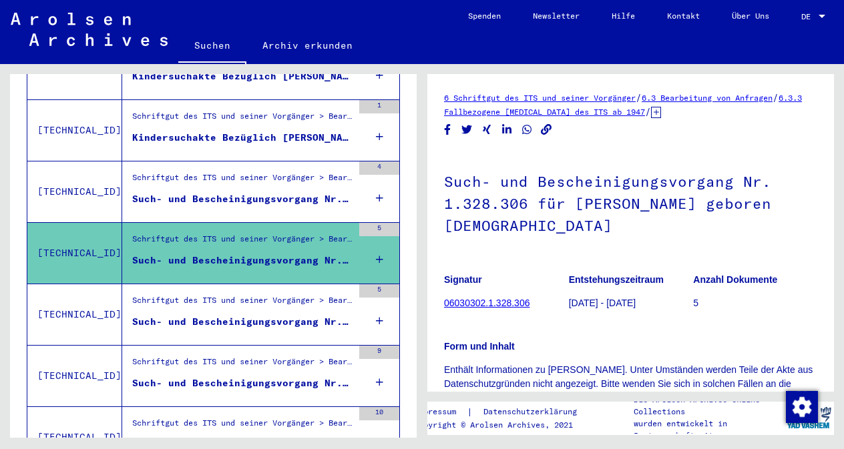
scroll to position [429, 0]
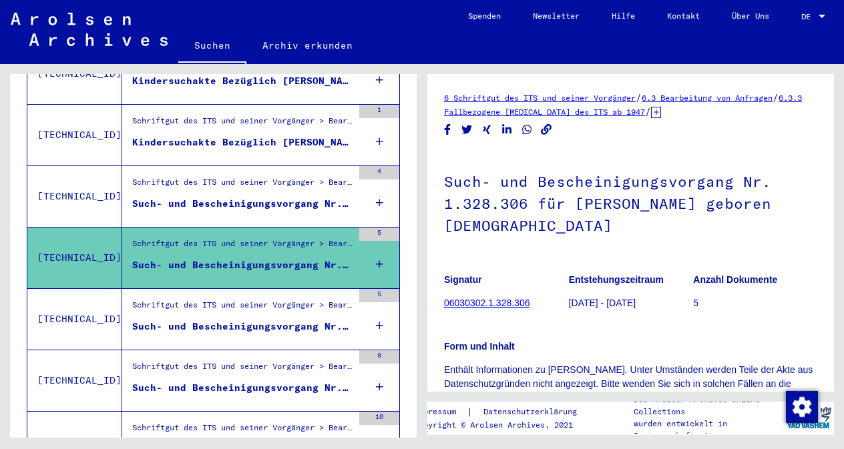
click at [234, 178] on div "Schriftgut des ITS und seiner Vorgänger > Bearbeitung von Anfragen > Fallbezoge…" at bounding box center [242, 185] width 220 height 19
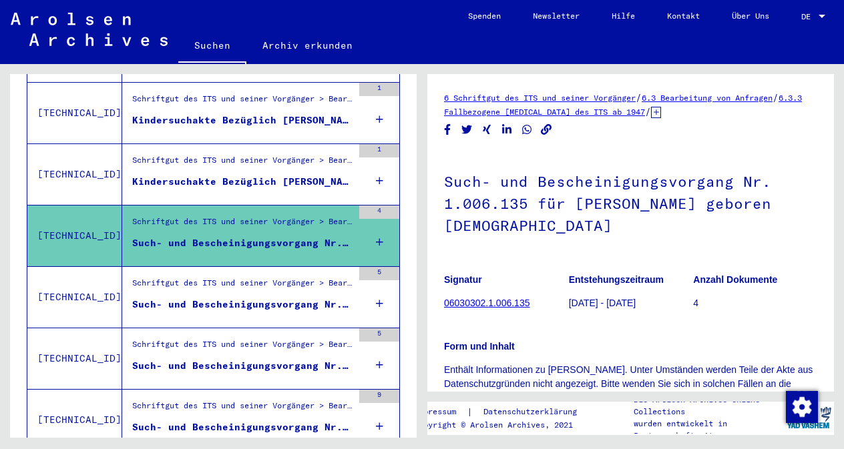
scroll to position [361, 0]
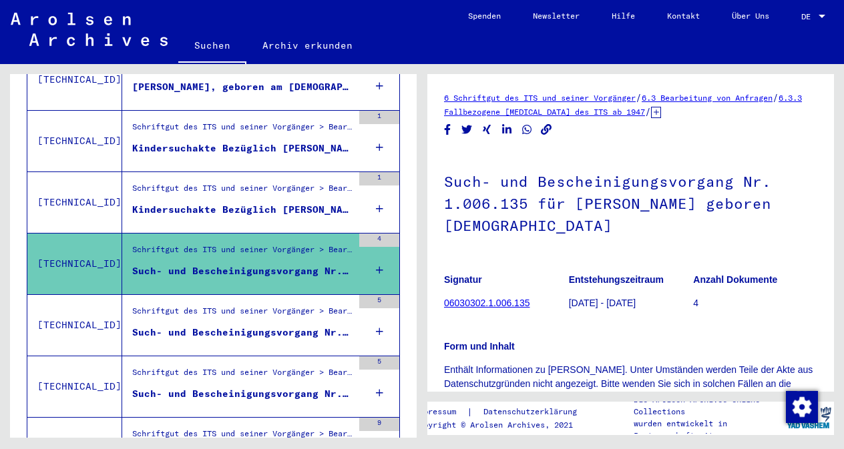
click at [234, 182] on div "Schriftgut des ITS und seiner Vorgänger > Bearbeitung von Anfragen > Fallbezoge…" at bounding box center [242, 191] width 220 height 19
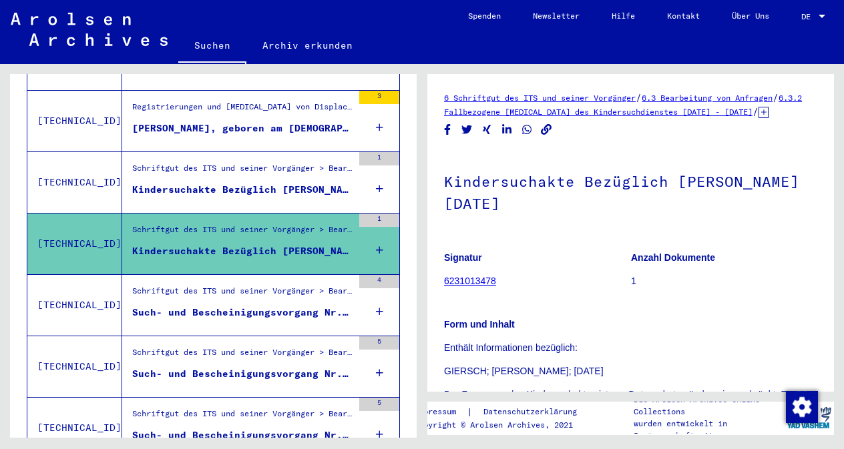
scroll to position [320, 0]
click at [234, 182] on div "Kindersuchakte Bezüglich [PERSON_NAME] [DATE]" at bounding box center [242, 189] width 220 height 14
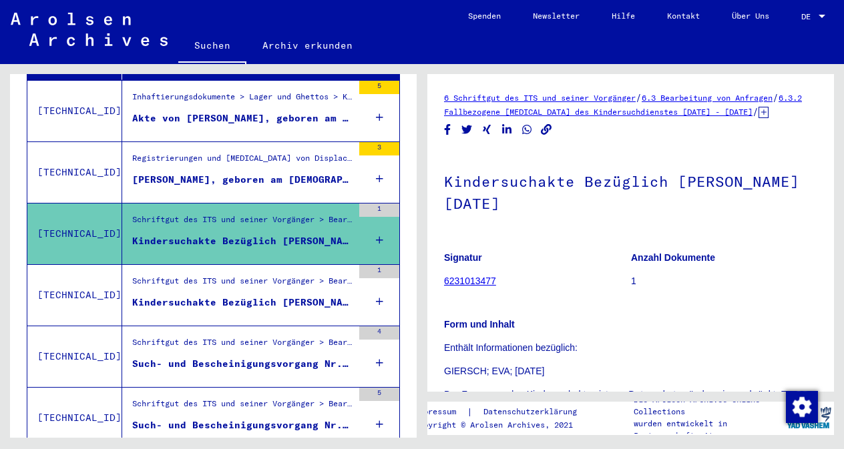
scroll to position [267, 0]
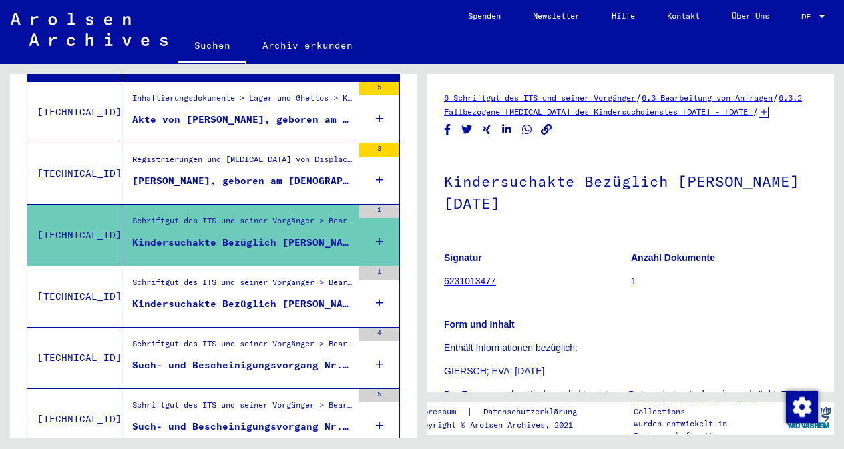
click at [234, 178] on figure "[PERSON_NAME], geboren am [DEMOGRAPHIC_DATA], geboren in [GEOGRAPHIC_DATA]" at bounding box center [242, 184] width 220 height 20
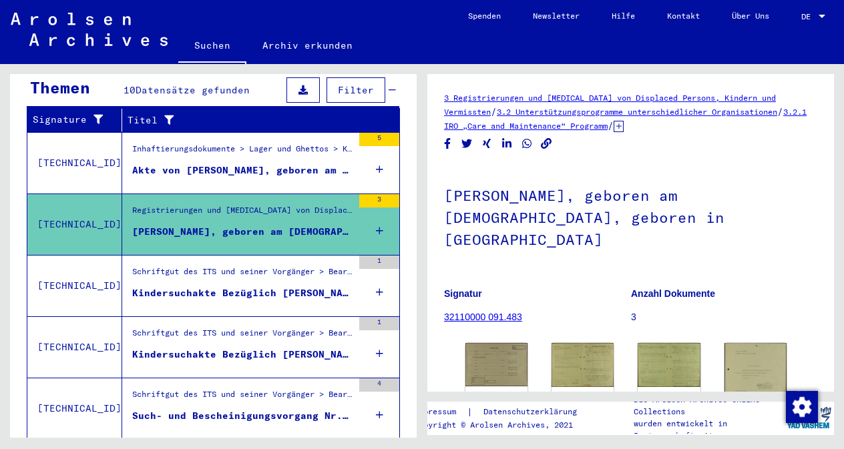
click at [284, 164] on div "Akte von [PERSON_NAME], geboren am [DEMOGRAPHIC_DATA]" at bounding box center [242, 171] width 220 height 14
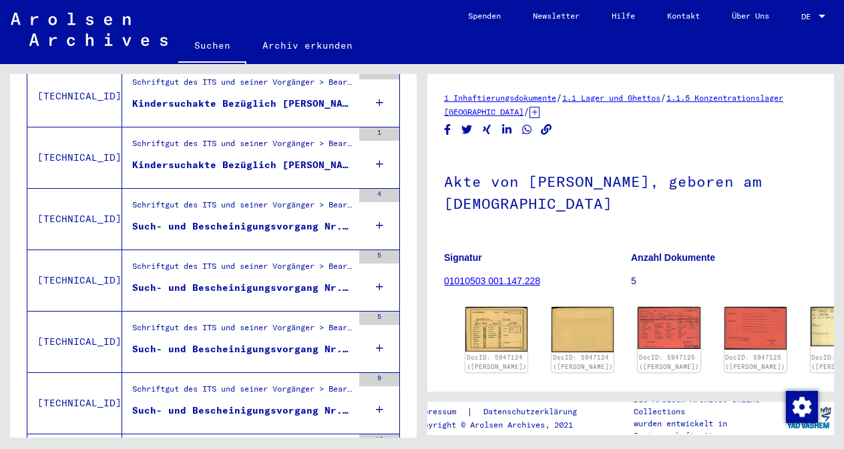
scroll to position [234, 0]
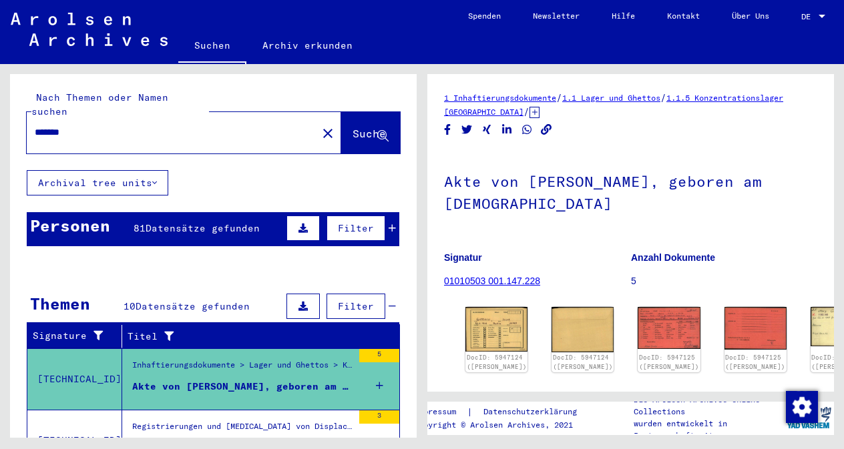
click at [204, 222] on div "81 Datensätze gefunden" at bounding box center [197, 229] width 126 height 14
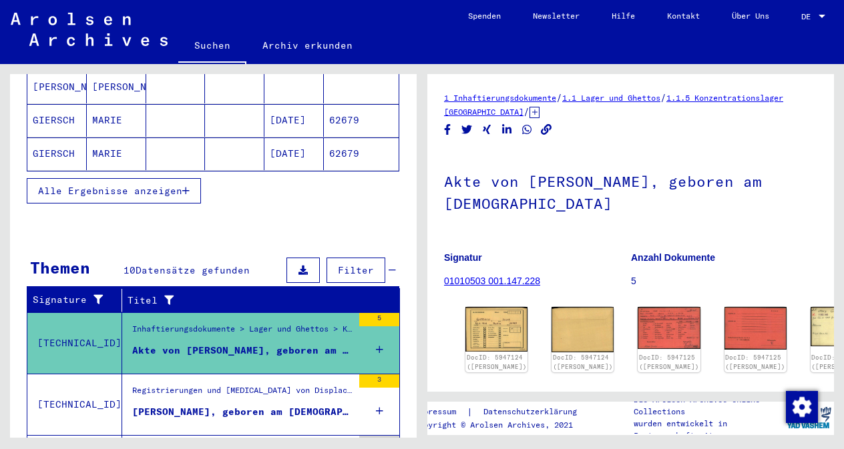
click at [162, 185] on span "Alle Ergebnisse anzeigen" at bounding box center [110, 191] width 144 height 12
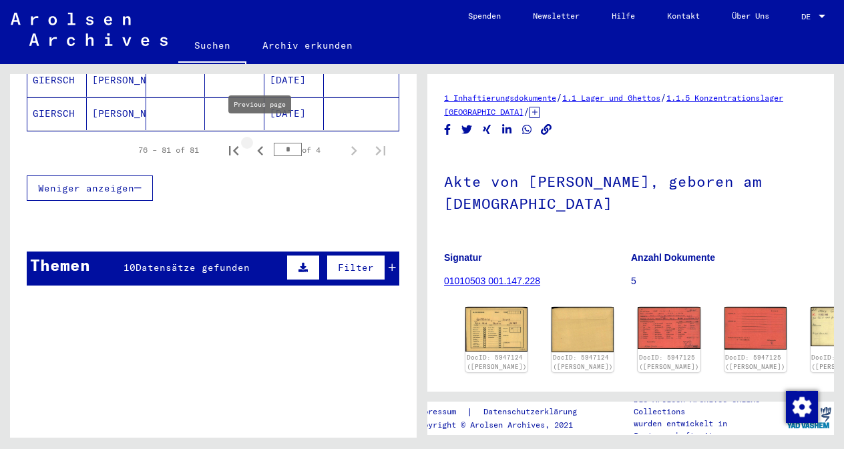
click at [262, 142] on icon "Previous page" at bounding box center [260, 151] width 19 height 19
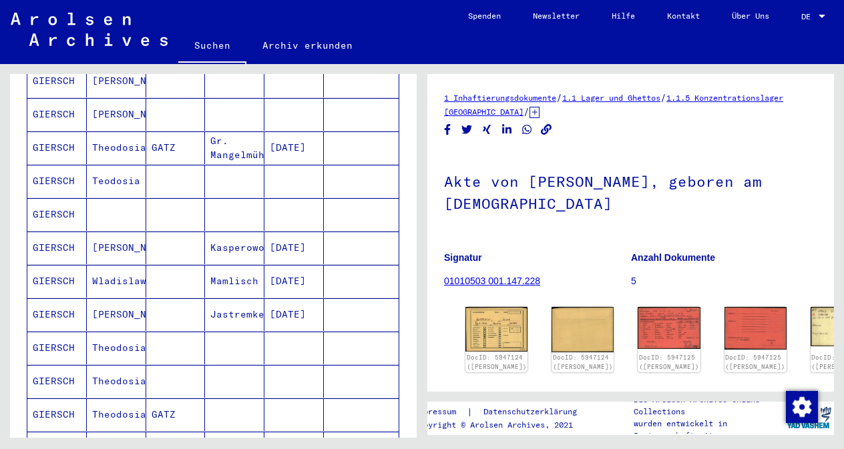
click at [43, 202] on mat-cell "GIERSCH" at bounding box center [56, 214] width 59 height 33
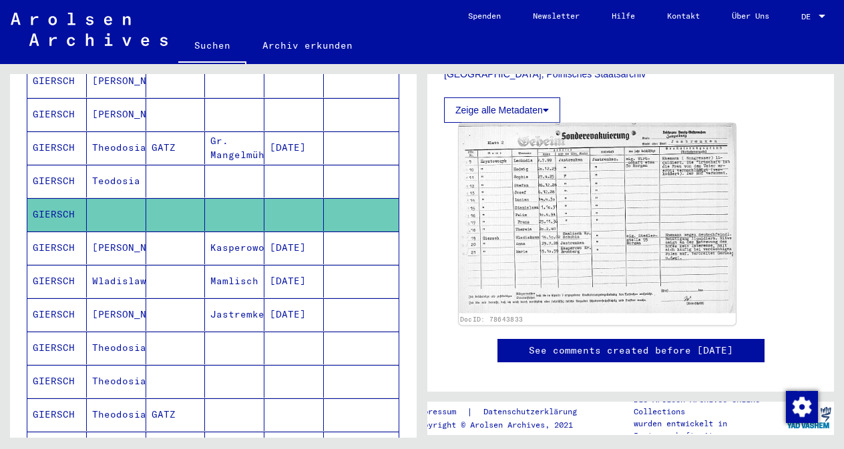
click at [560, 173] on img at bounding box center [597, 219] width 277 height 190
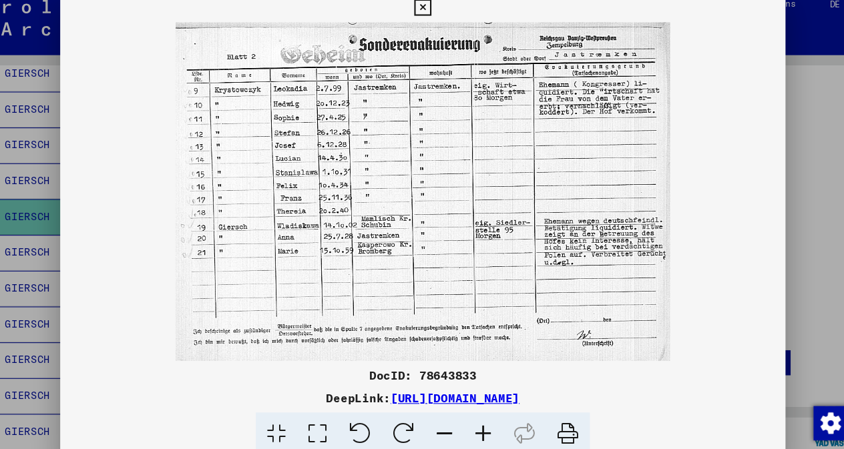
click at [781, 83] on div at bounding box center [422, 224] width 844 height 449
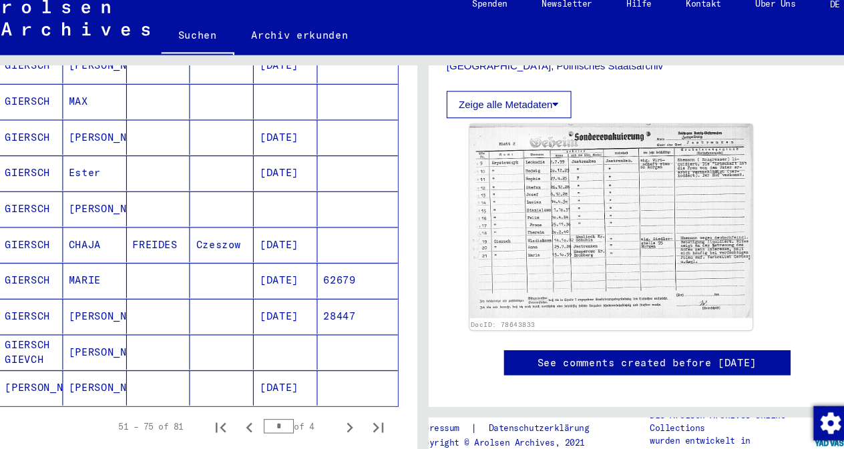
scroll to position [749, 0]
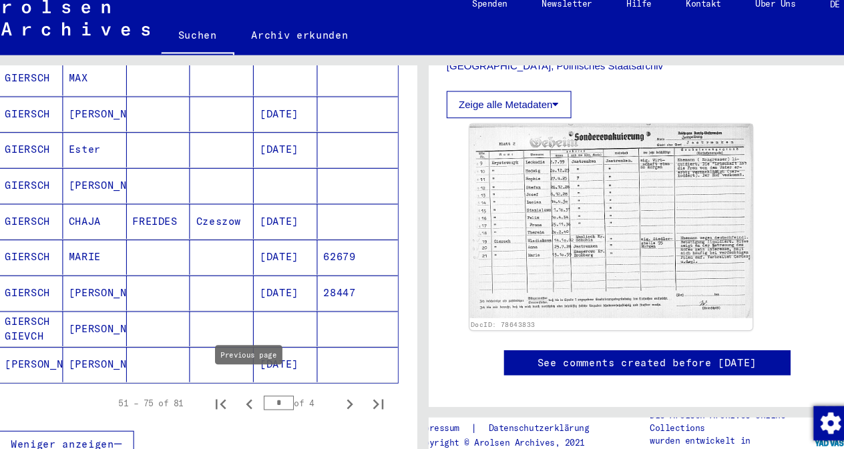
click at [259, 385] on icon "Previous page" at bounding box center [260, 389] width 6 height 9
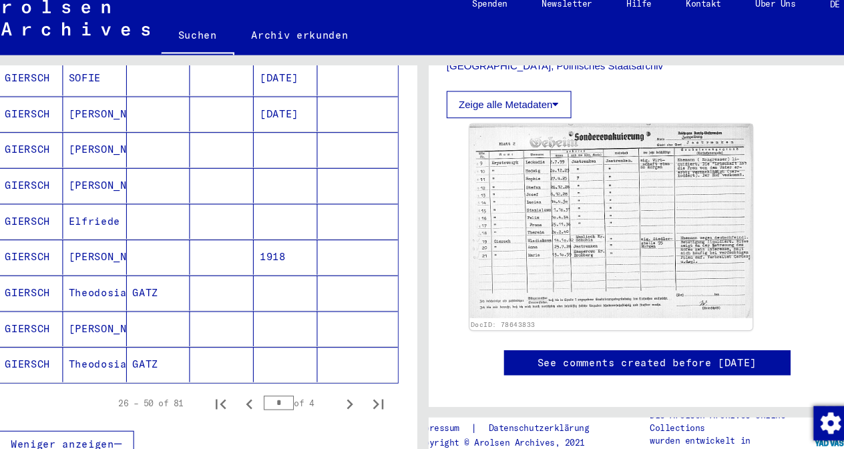
click at [57, 303] on mat-cell "GIERSCH" at bounding box center [56, 319] width 59 height 33
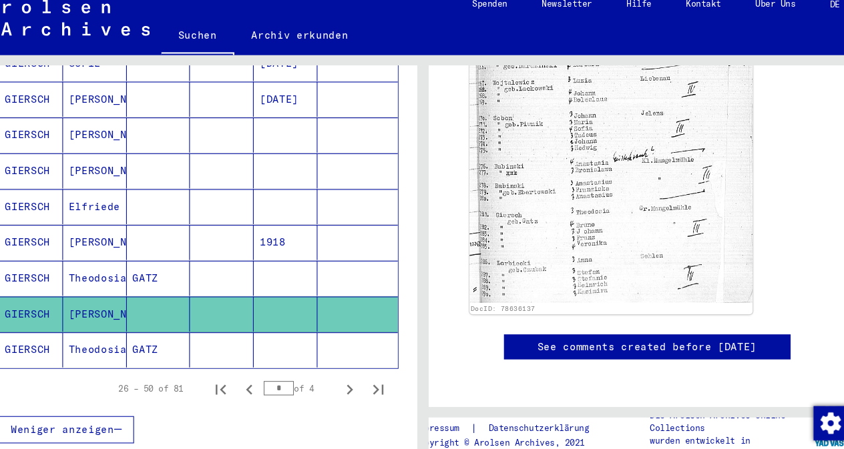
scroll to position [794, 0]
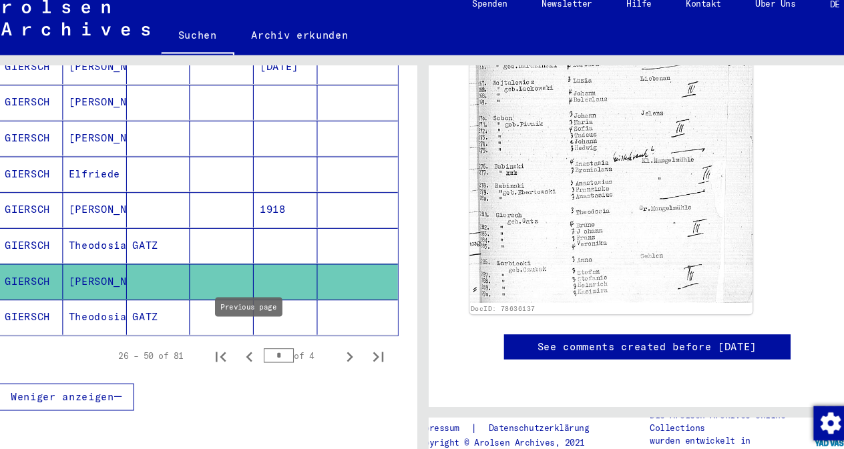
click at [254, 336] on icon "Previous page" at bounding box center [260, 345] width 19 height 19
type input "*"
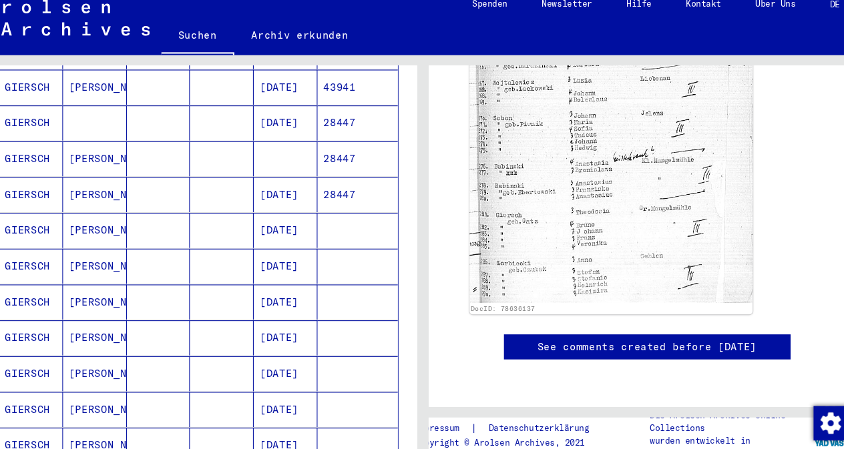
scroll to position [370, 0]
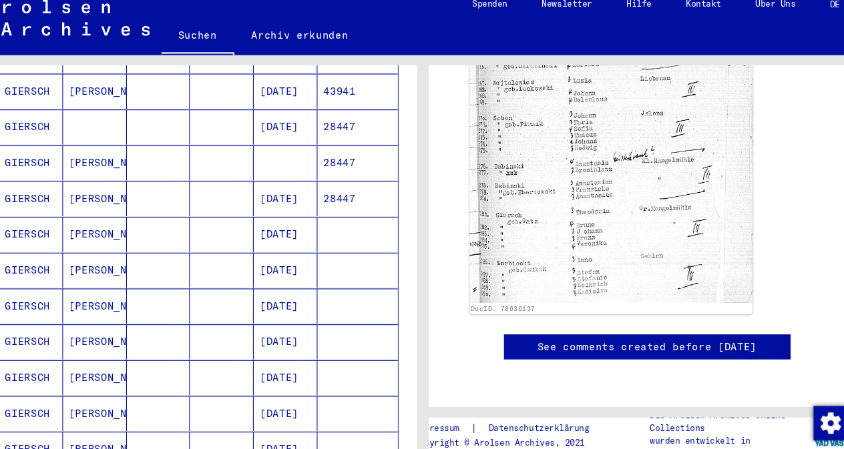
click at [188, 217] on mat-cell at bounding box center [175, 231] width 59 height 33
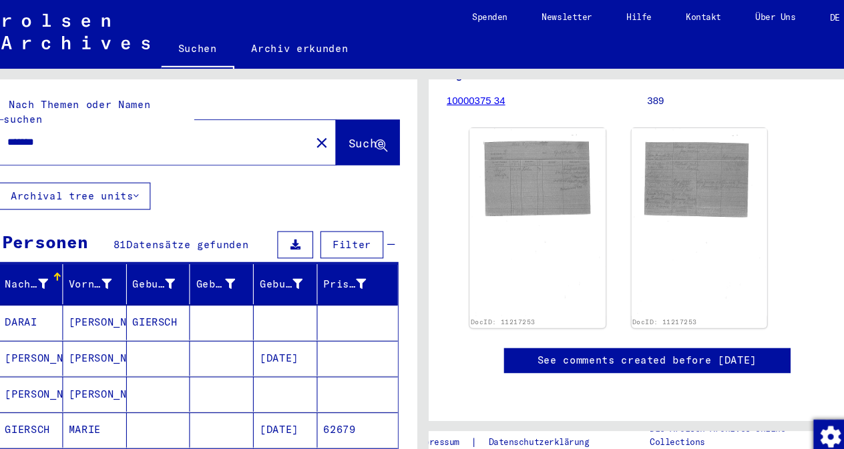
drag, startPoint x: 95, startPoint y: 114, endPoint x: -3, endPoint y: 109, distance: 98.3
click at [0, 109] on html "Suchen Archiv erkunden Spenden Newsletter Hilfe Kontakt Über Uns Suchen Archiv …" at bounding box center [422, 224] width 844 height 449
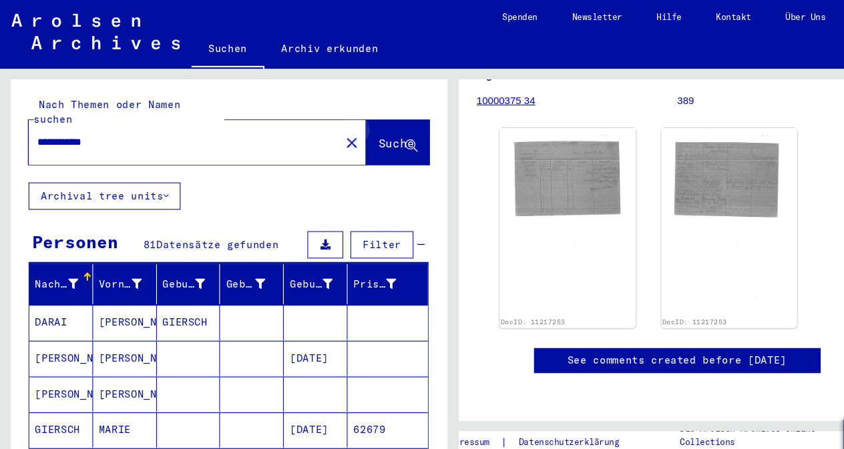
click at [377, 131] on icon at bounding box center [382, 136] width 11 height 11
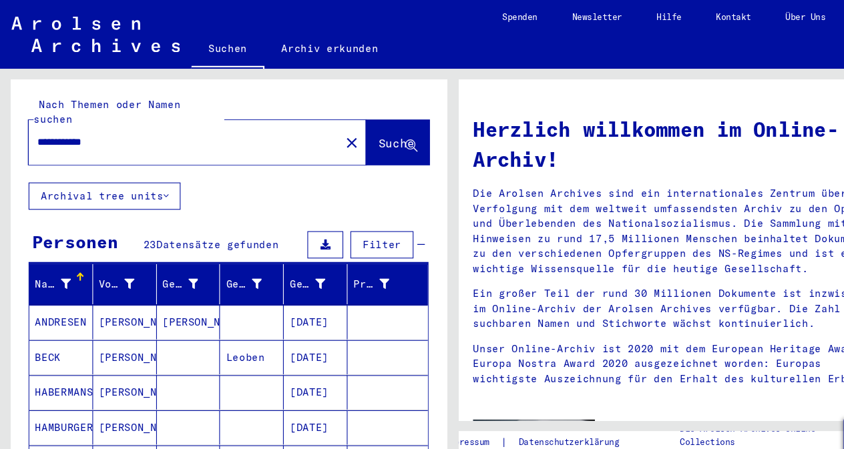
drag, startPoint x: 128, startPoint y: 120, endPoint x: 0, endPoint y: 115, distance: 128.3
click at [1, 115] on div "**********" at bounding box center [211, 251] width 422 height 374
type input "****"
click at [356, 127] on span "Suche" at bounding box center [368, 133] width 33 height 13
